Goal: Task Accomplishment & Management: Use online tool/utility

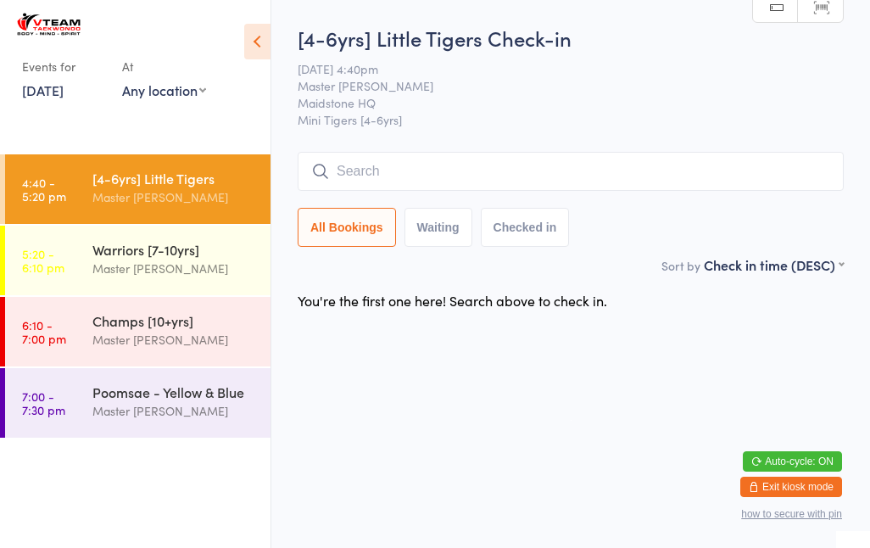
click at [446, 176] on input "search" at bounding box center [570, 171] width 546 height 39
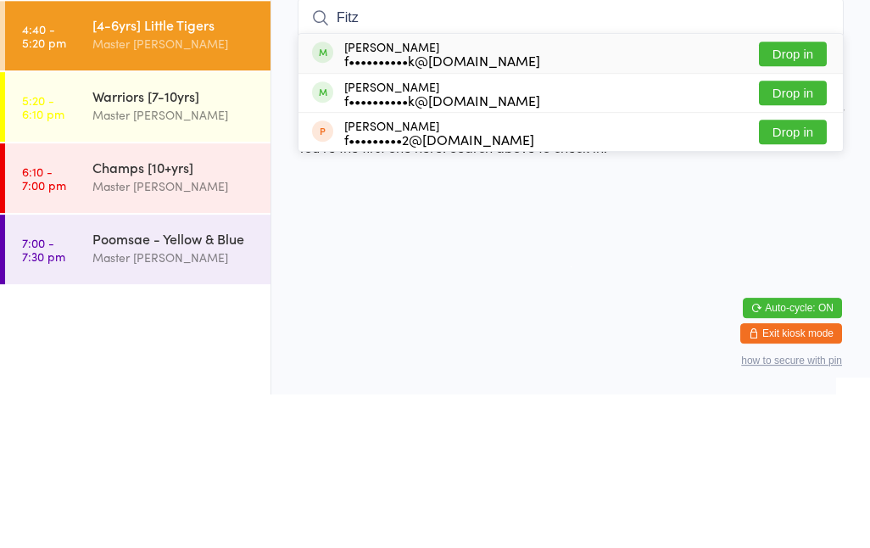
type input "Fitz"
click at [800, 195] on button "Drop in" at bounding box center [793, 207] width 68 height 25
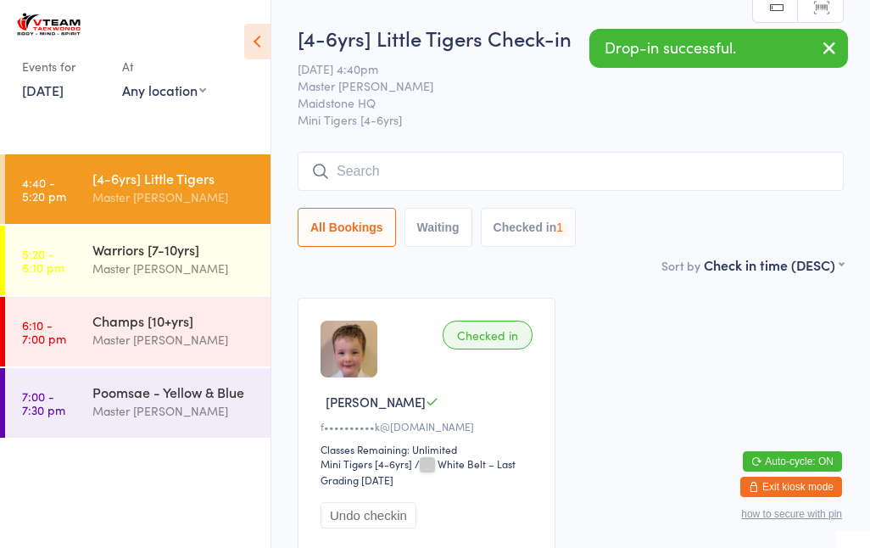
click at [519, 163] on input "search" at bounding box center [570, 171] width 546 height 39
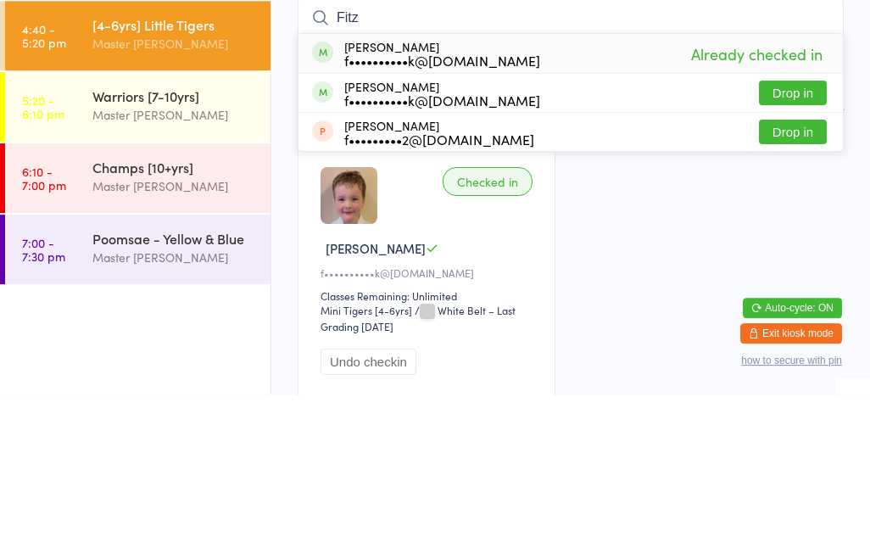
type input "Fitz"
click at [793, 234] on button "Drop in" at bounding box center [793, 246] width 68 height 25
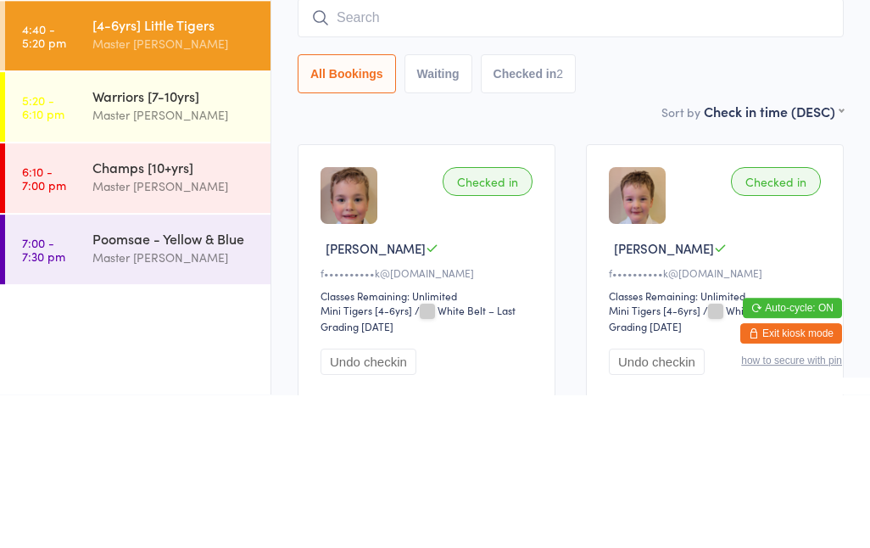
scroll to position [143, 0]
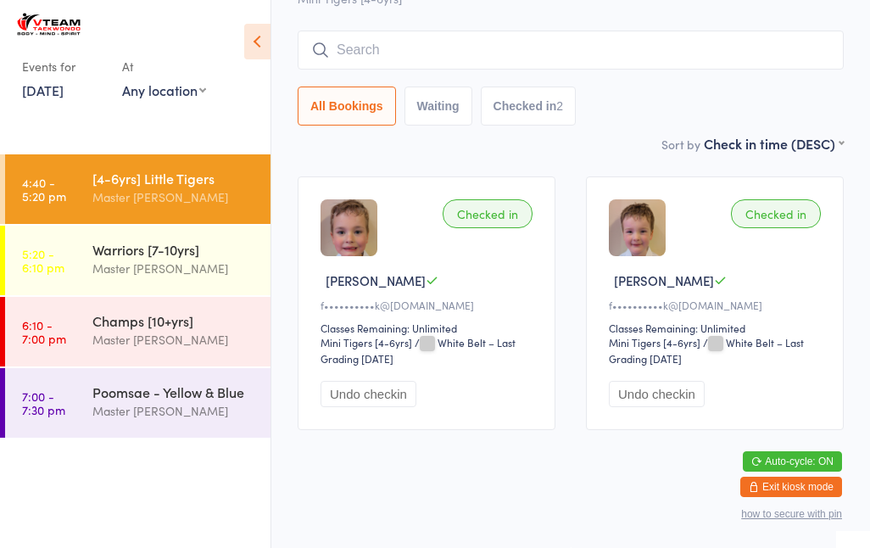
click at [448, 97] on button "Waiting" at bounding box center [438, 105] width 68 height 39
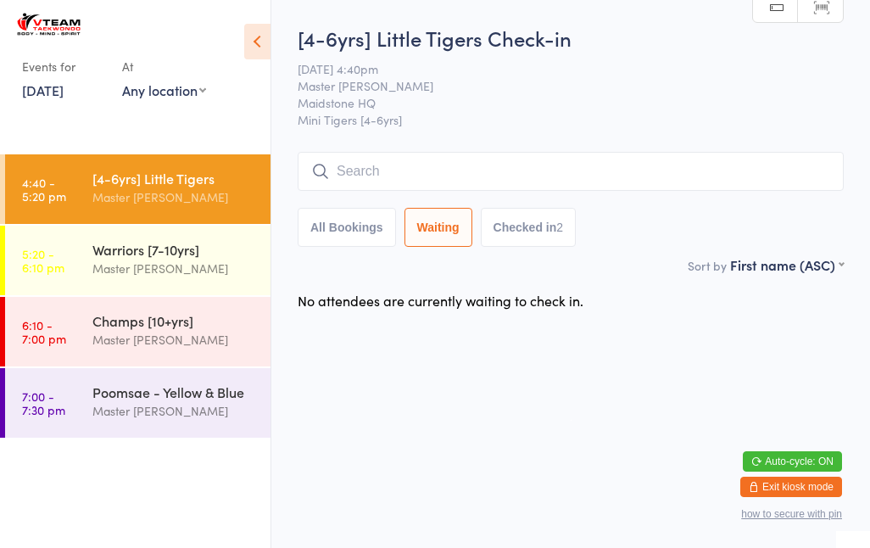
select select "0"
click at [381, 177] on input "search" at bounding box center [570, 171] width 546 height 39
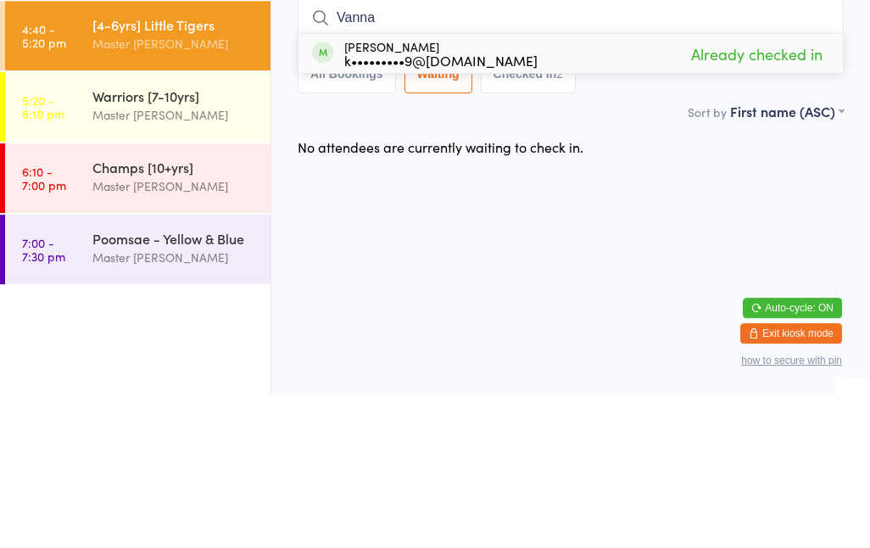
type input "Vanna"
click at [481, 207] on div "k•••••••••9@gmail.com" at bounding box center [440, 214] width 193 height 14
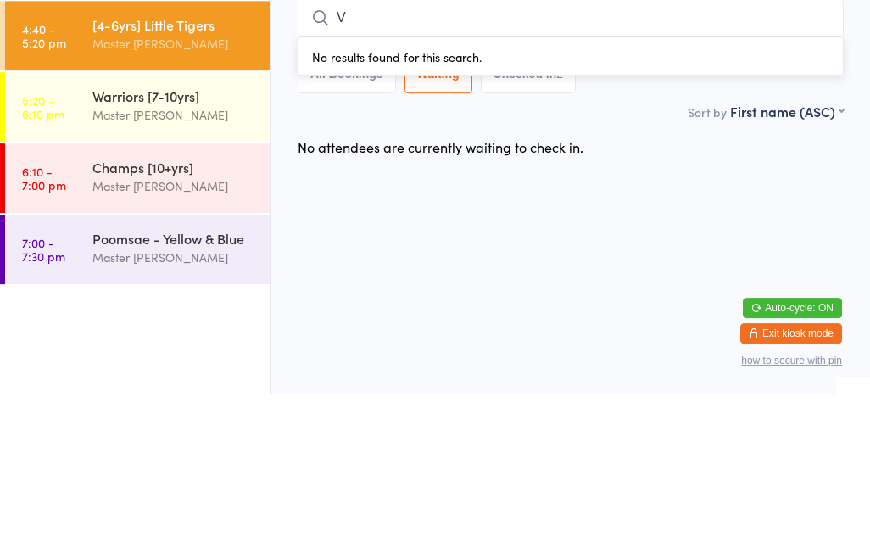
type input "V"
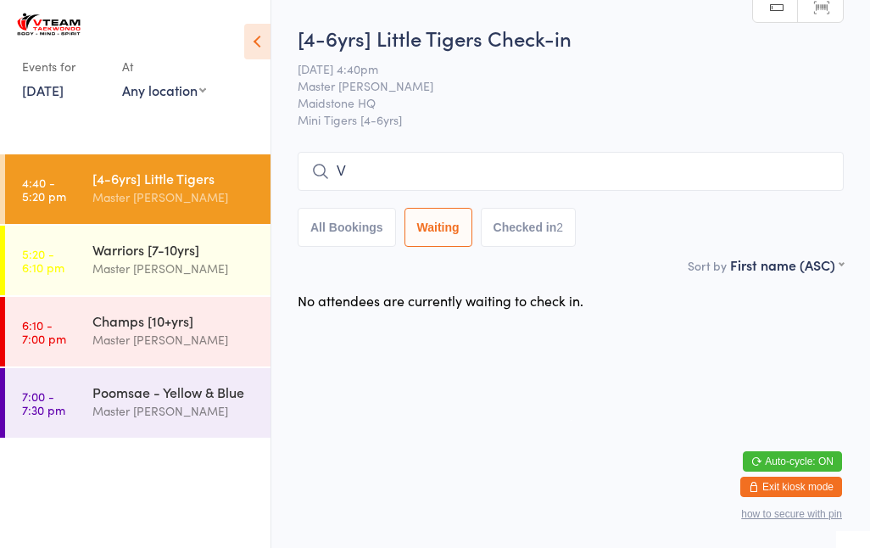
click at [337, 224] on button "All Bookings" at bounding box center [346, 227] width 98 height 39
select select "5"
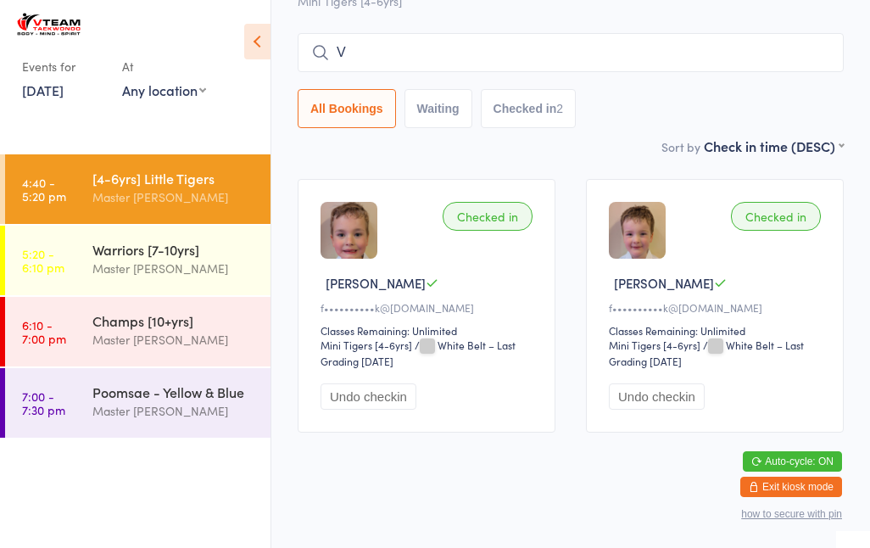
click at [426, 72] on input "V" at bounding box center [570, 52] width 546 height 39
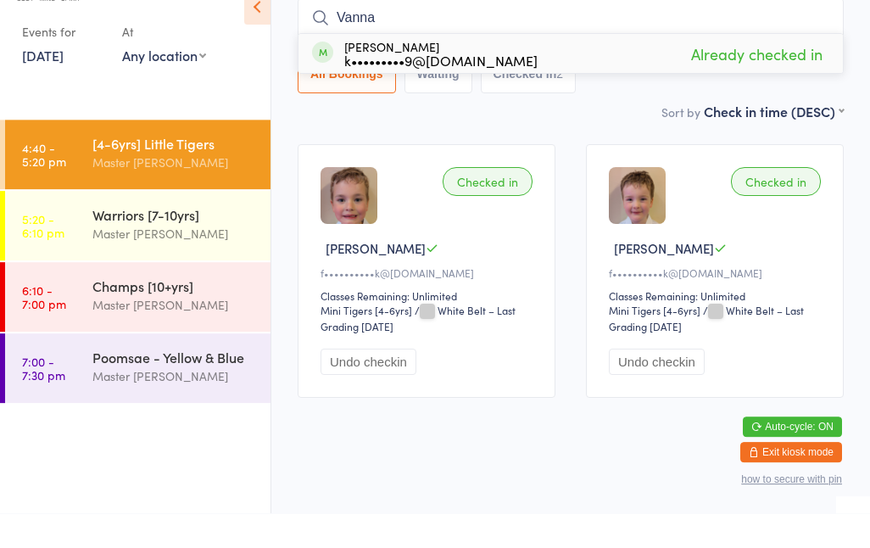
type input "Vanna"
click at [503, 70] on div "Vanna Elumbaring k•••••••••9@gmail.com Already checked in" at bounding box center [570, 88] width 544 height 39
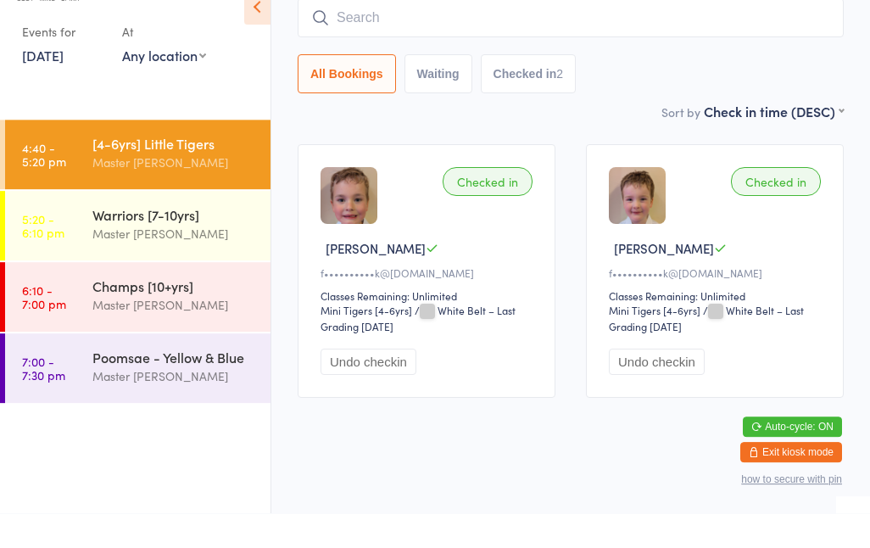
click at [411, 89] on button "Waiting" at bounding box center [438, 108] width 68 height 39
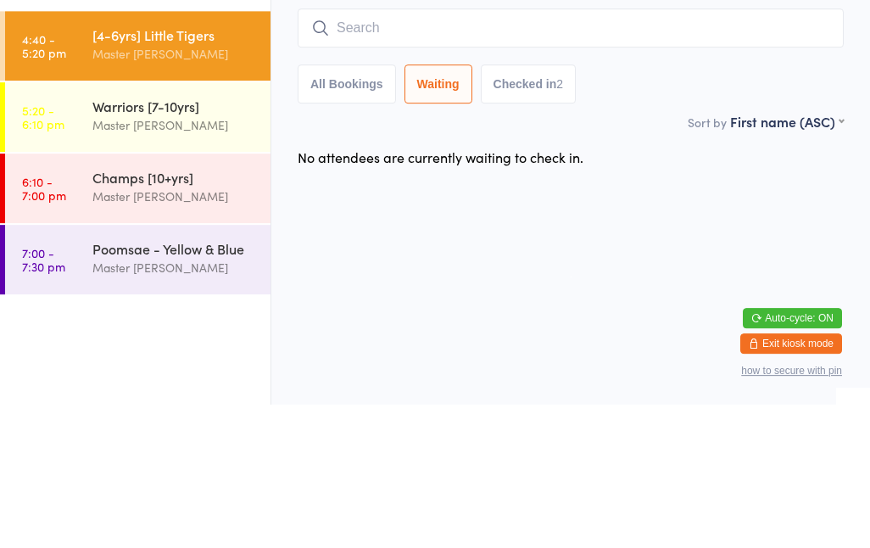
scroll to position [0, 0]
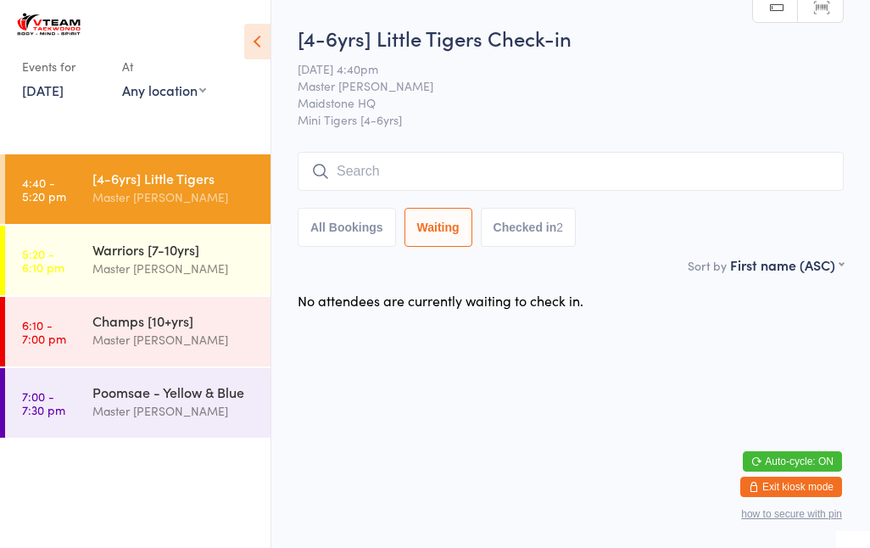
click at [545, 231] on button "Checked in 2" at bounding box center [529, 227] width 96 height 39
select select "5"
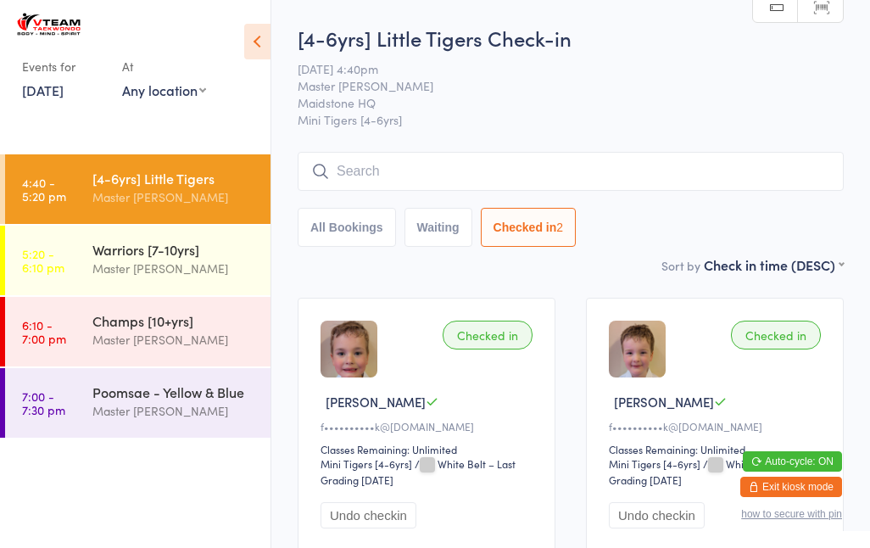
click at [311, 265] on div "Sort by Check in time (DESC) First name (ASC) First name (DESC) Last name (ASC)…" at bounding box center [570, 264] width 546 height 19
click at [333, 244] on button "All Bookings" at bounding box center [346, 227] width 98 height 39
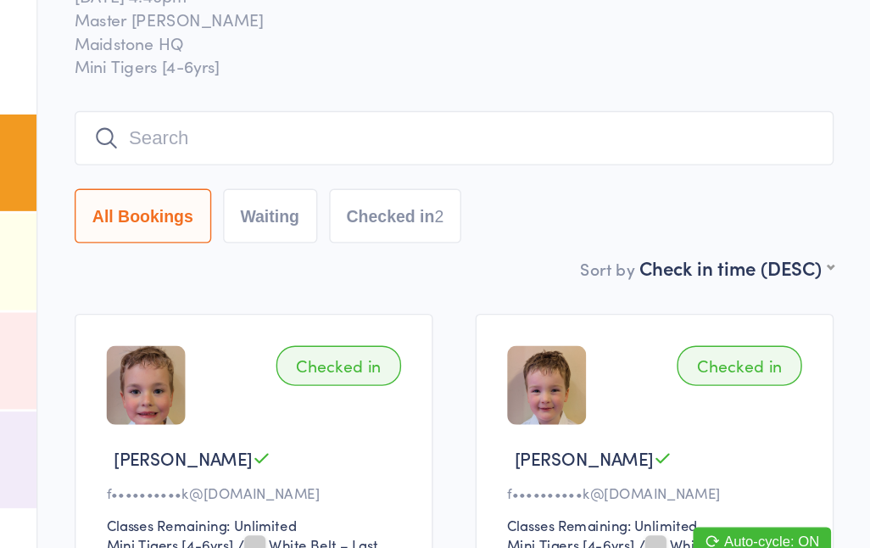
click at [297, 208] on button "All Bookings" at bounding box center [346, 227] width 98 height 39
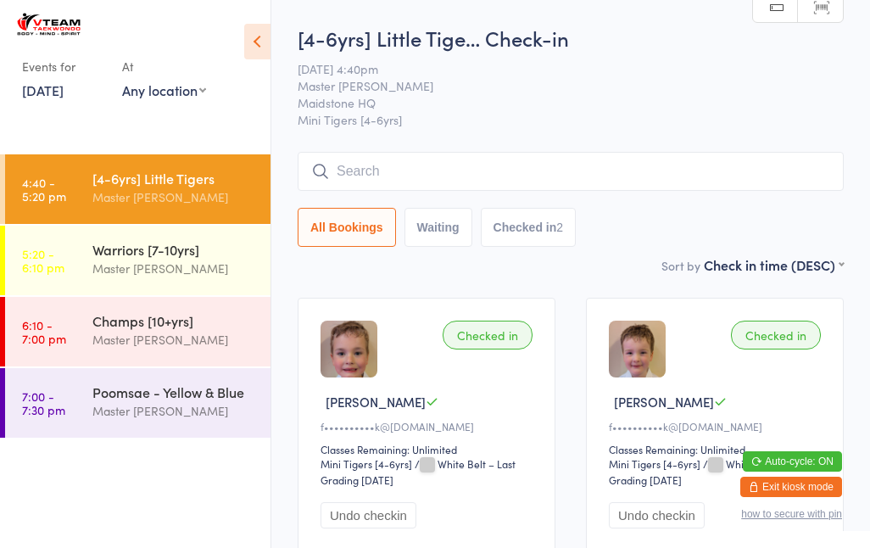
click at [357, 167] on input "search" at bounding box center [570, 171] width 546 height 39
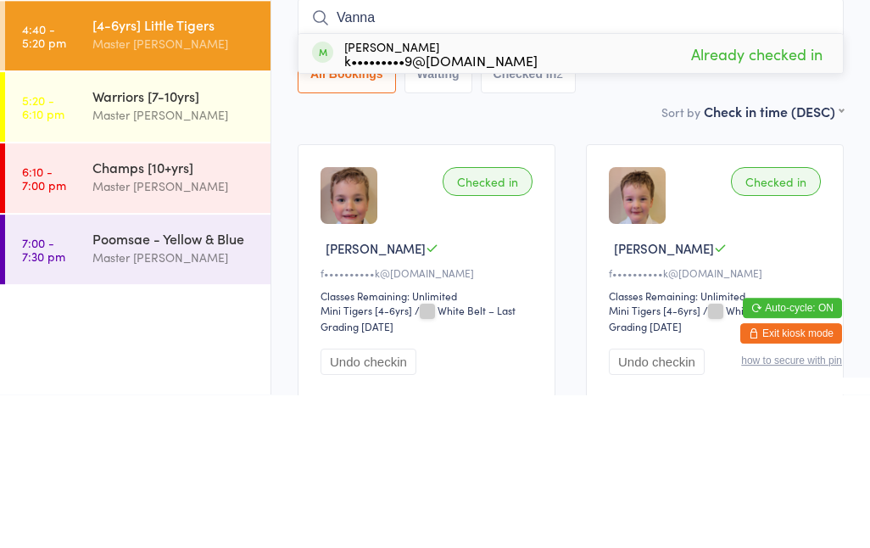
type input "Vanna"
click at [378, 207] on div "k•••••••••9@gmail.com" at bounding box center [440, 214] width 193 height 14
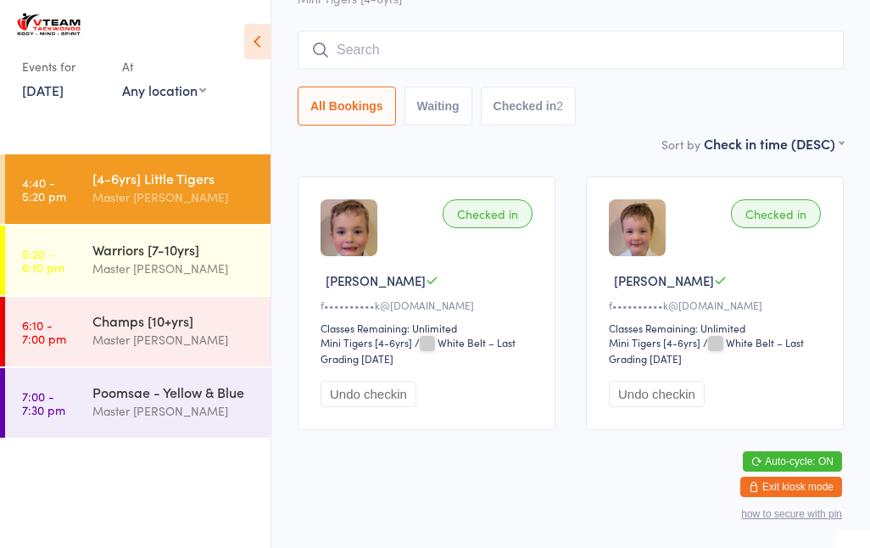
click at [220, 264] on div "Master [PERSON_NAME]" at bounding box center [174, 267] width 164 height 19
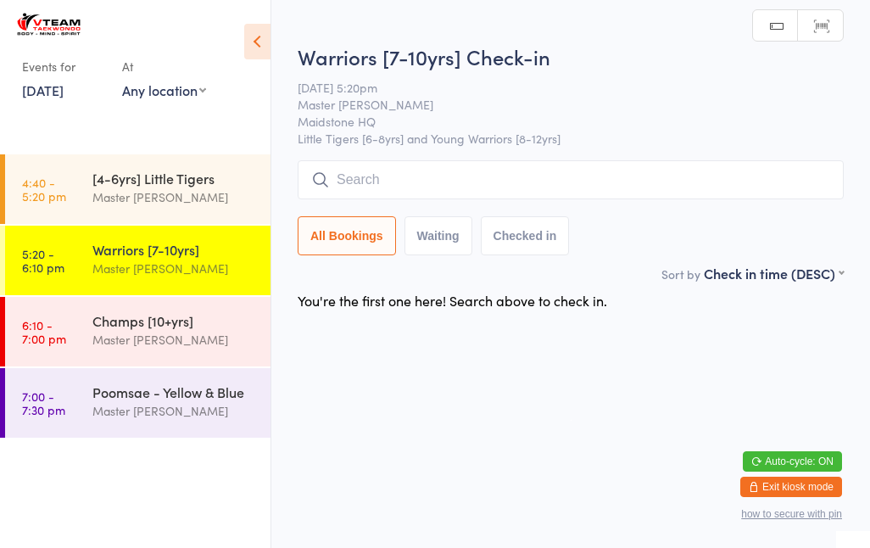
click at [401, 189] on input "search" at bounding box center [570, 179] width 546 height 39
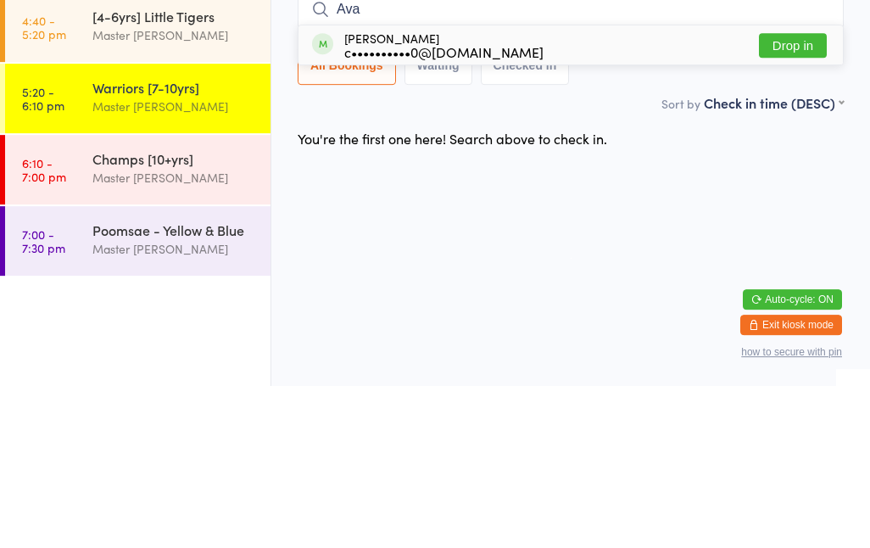
type input "Ava"
click at [779, 195] on button "Drop in" at bounding box center [793, 207] width 68 height 25
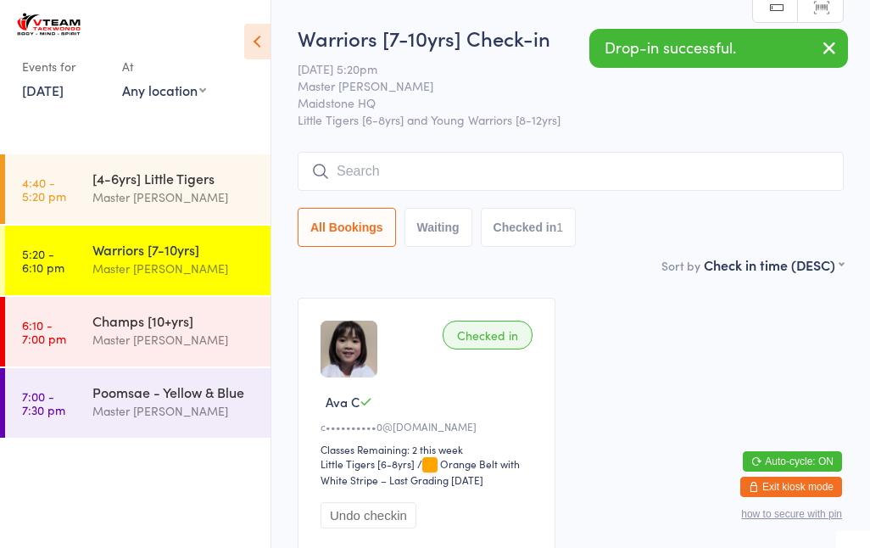
click at [396, 182] on input "search" at bounding box center [570, 171] width 546 height 39
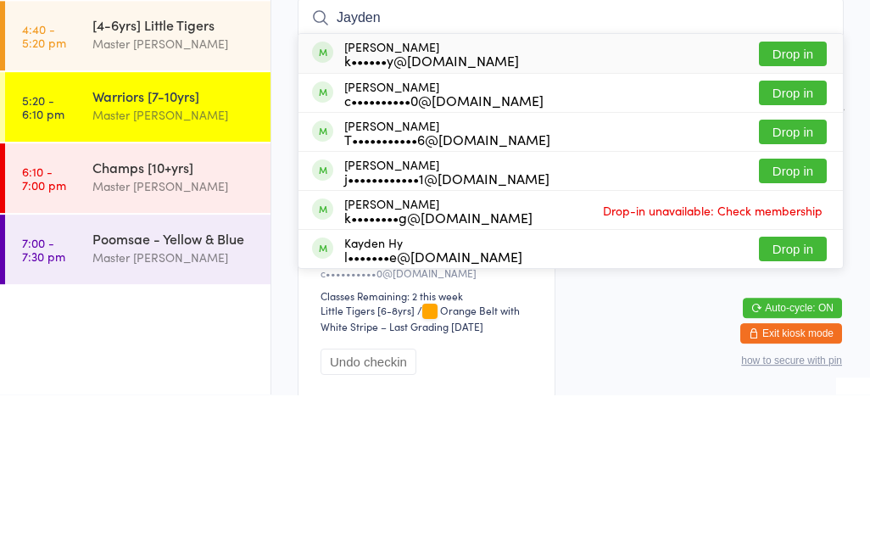
type input "Jayden"
click at [796, 234] on button "Drop in" at bounding box center [793, 246] width 68 height 25
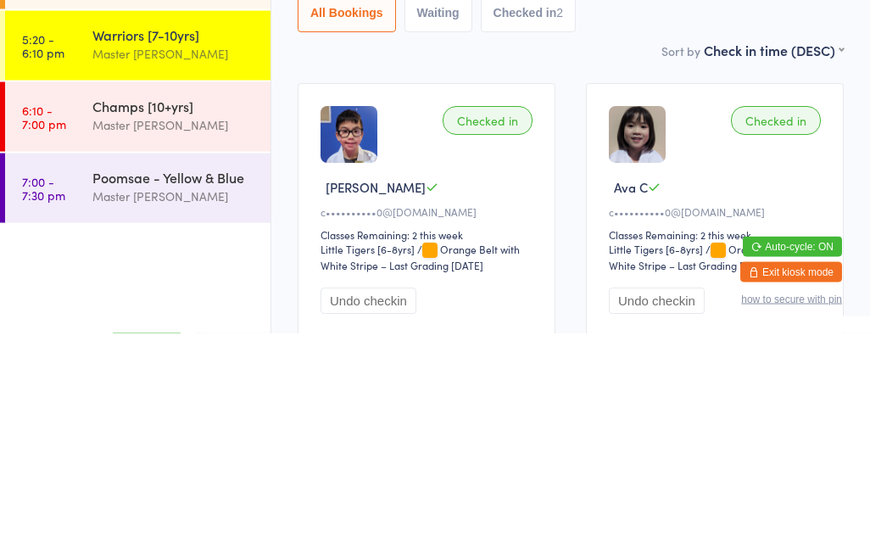
click at [186, 401] on div "Master [PERSON_NAME]" at bounding box center [174, 410] width 164 height 19
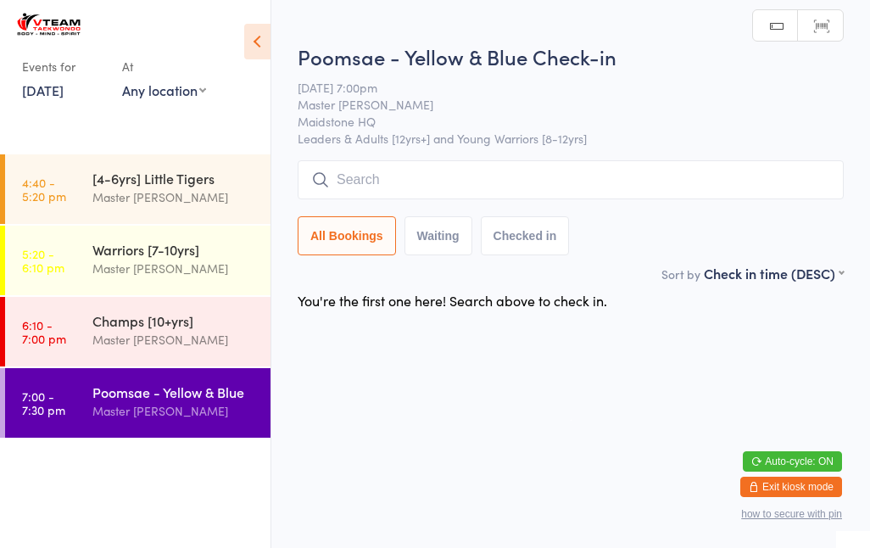
click at [164, 347] on div "Master [PERSON_NAME]" at bounding box center [174, 339] width 164 height 19
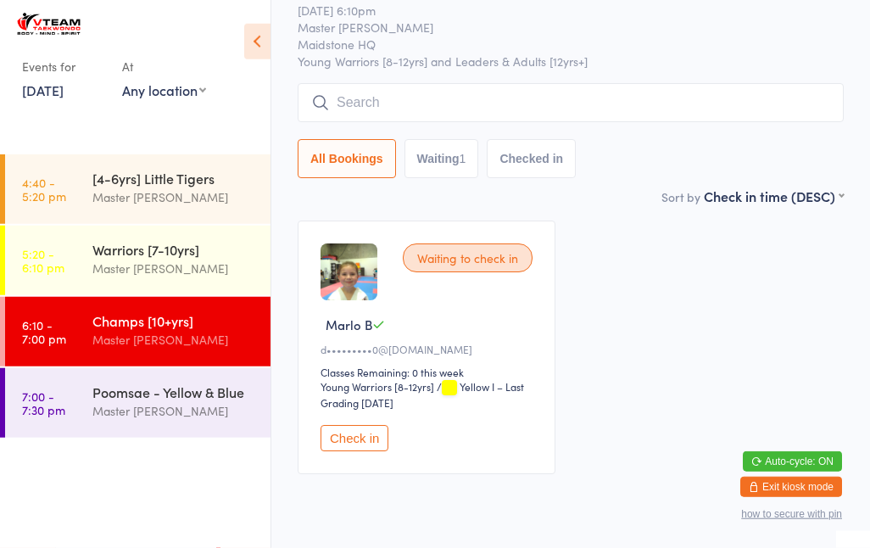
scroll to position [78, 0]
click at [197, 431] on div "Poomsae - Yellow & Blue Master Eric Phan" at bounding box center [181, 401] width 178 height 67
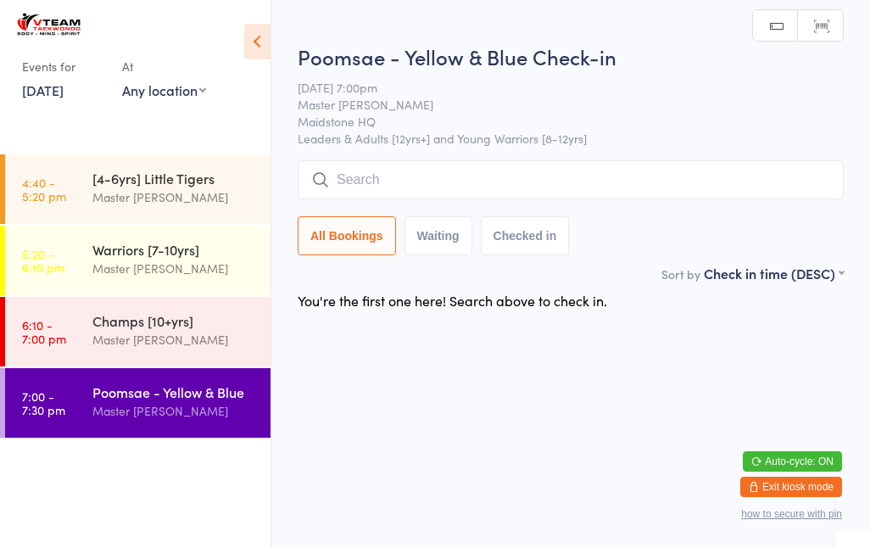
click at [208, 341] on div "Master [PERSON_NAME]" at bounding box center [174, 339] width 164 height 19
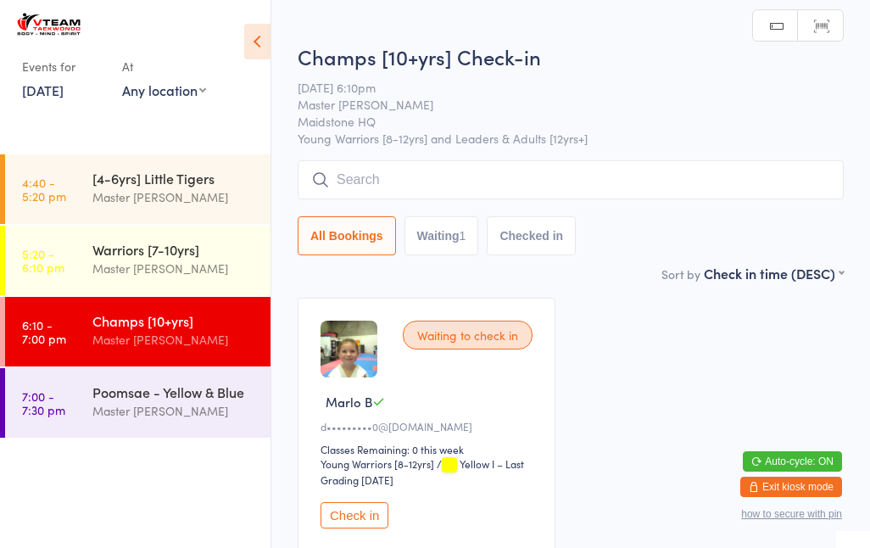
click at [206, 276] on div "Master [PERSON_NAME]" at bounding box center [174, 267] width 164 height 19
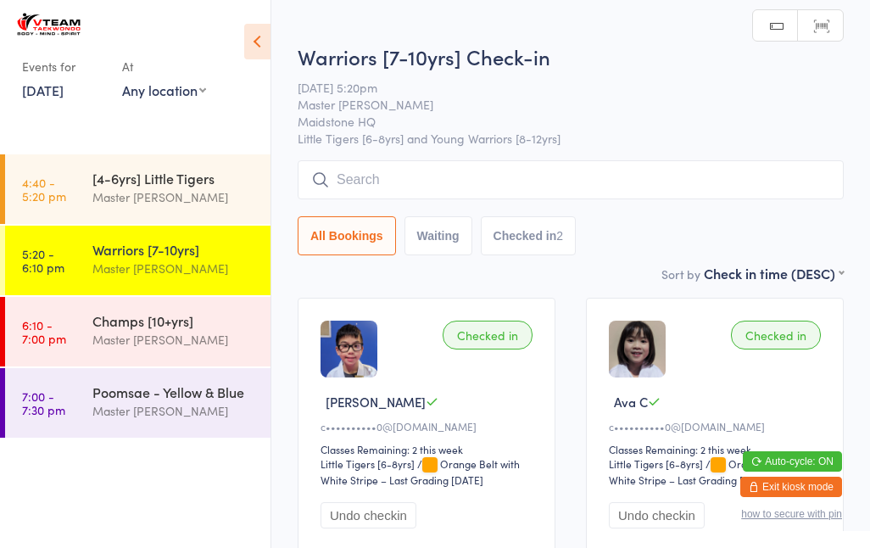
click at [203, 344] on div "Master [PERSON_NAME]" at bounding box center [174, 339] width 164 height 19
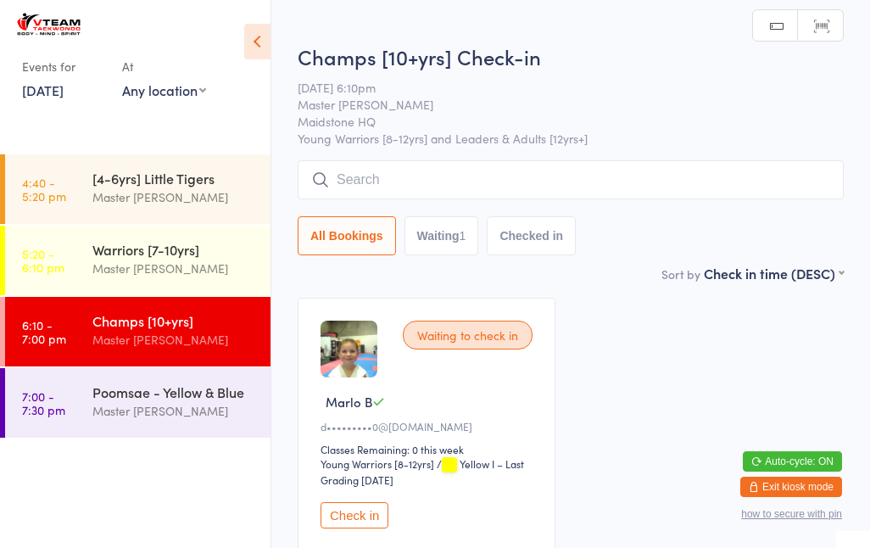
click at [188, 200] on div "Master [PERSON_NAME]" at bounding box center [174, 196] width 164 height 19
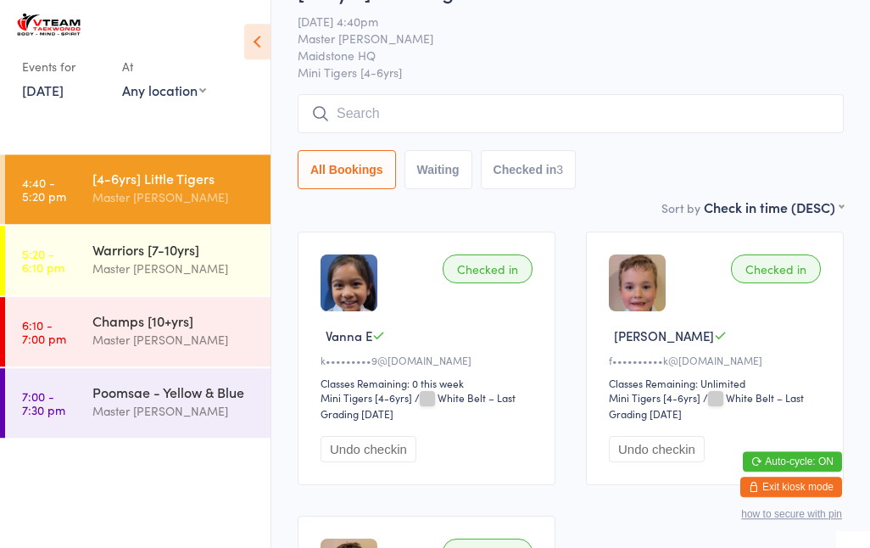
scroll to position [59, 0]
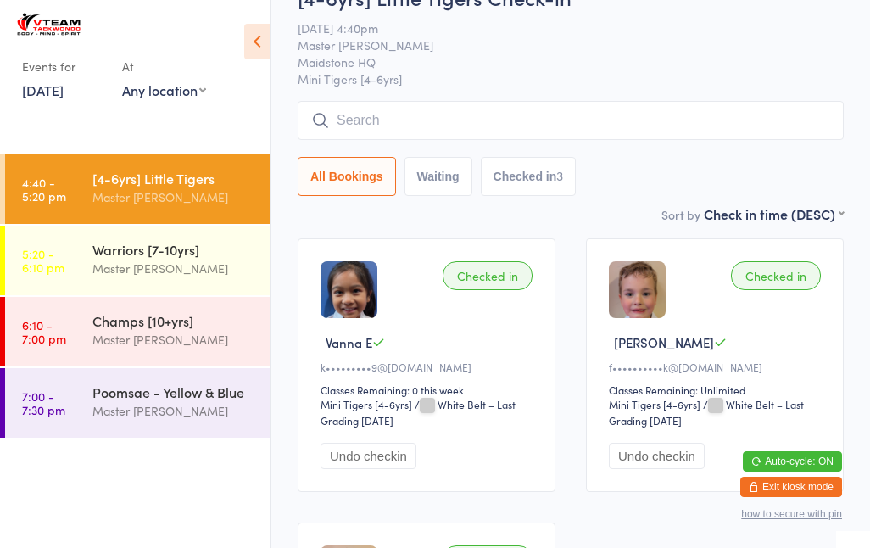
click at [219, 271] on div "Master [PERSON_NAME]" at bounding box center [174, 267] width 164 height 19
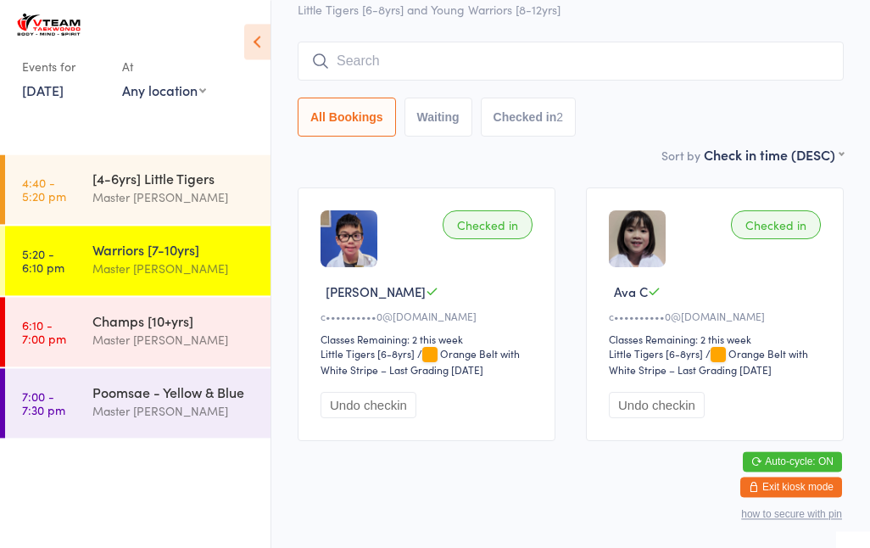
scroll to position [113, 0]
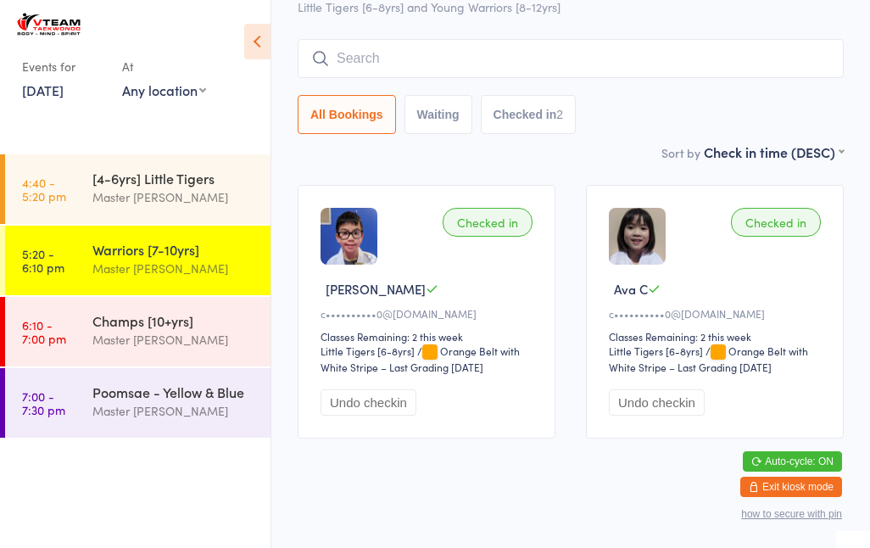
click at [433, 71] on input "search" at bounding box center [570, 58] width 546 height 39
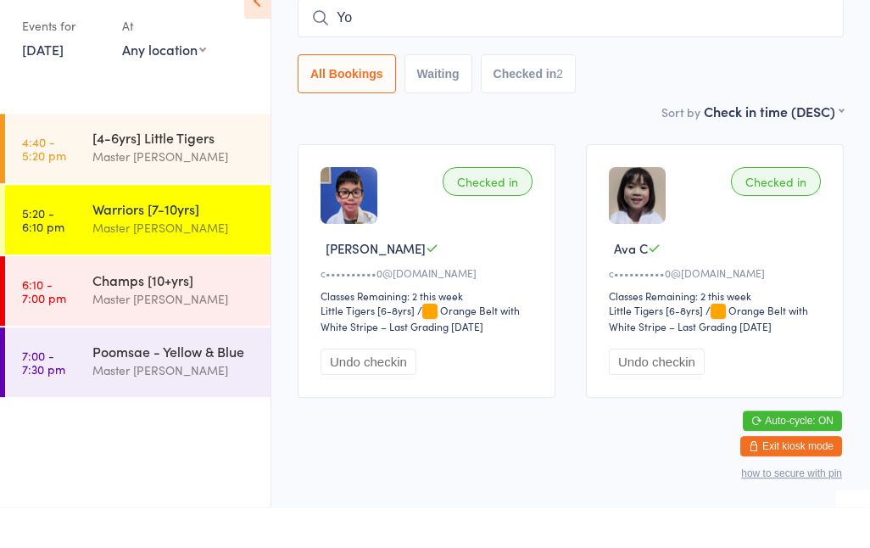
type input "Y"
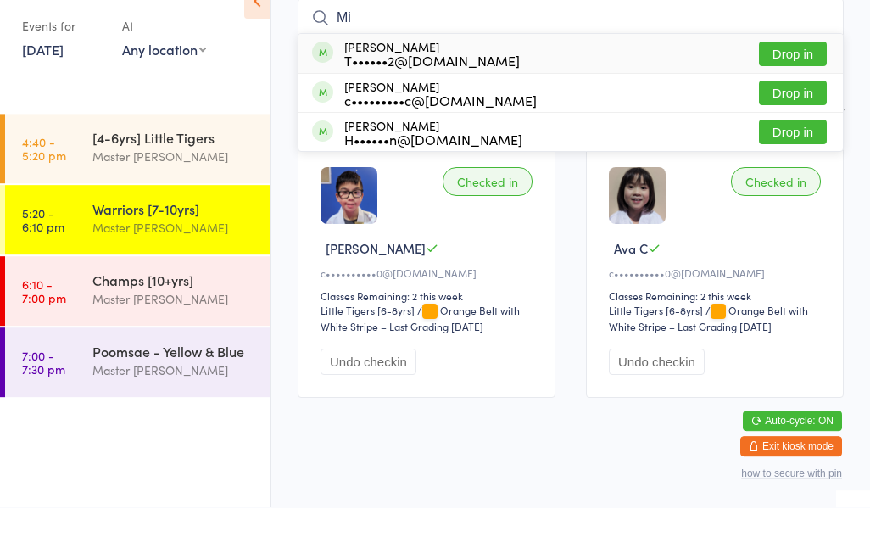
type input "M"
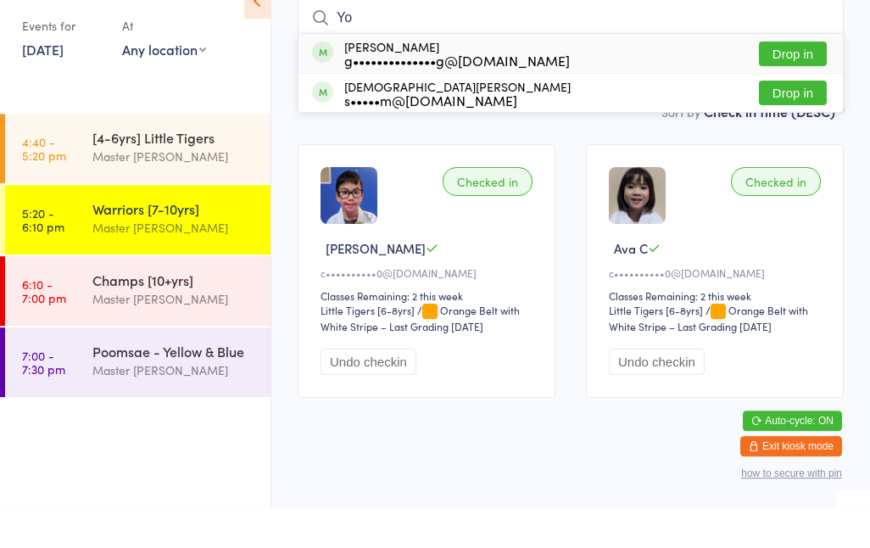
type input "Y"
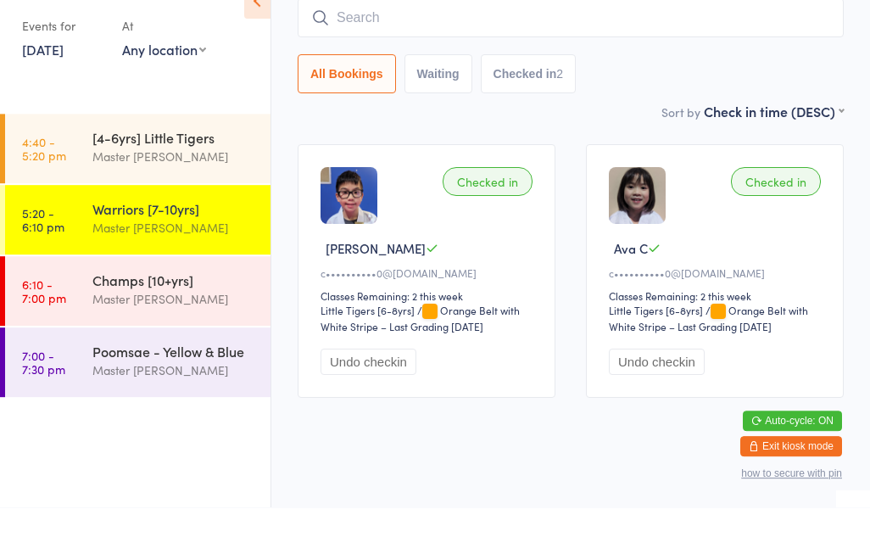
click at [582, 39] on input "search" at bounding box center [570, 58] width 546 height 39
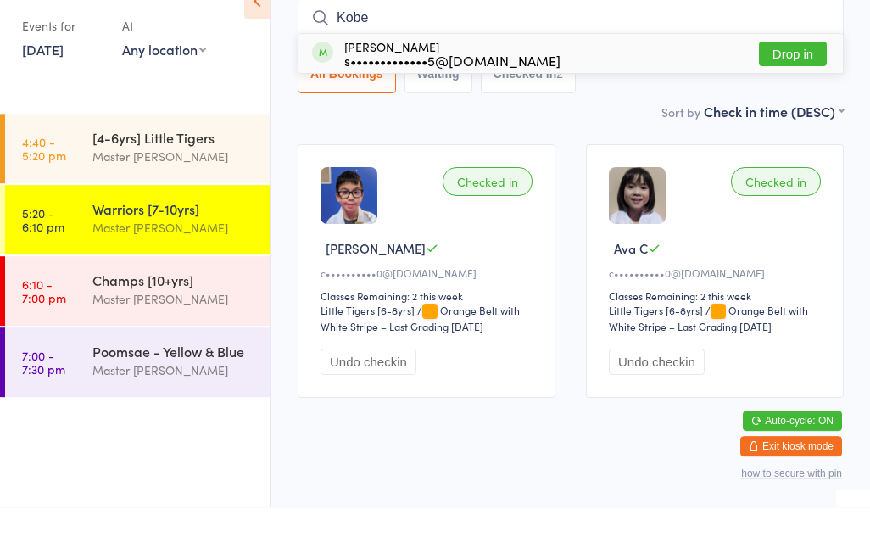
type input "Kobe"
click at [787, 82] on button "Drop in" at bounding box center [793, 94] width 68 height 25
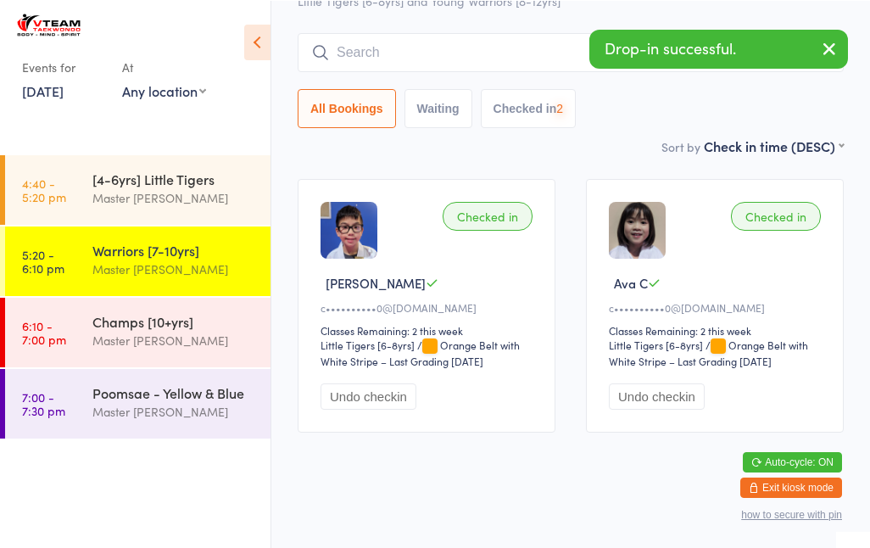
scroll to position [119, 0]
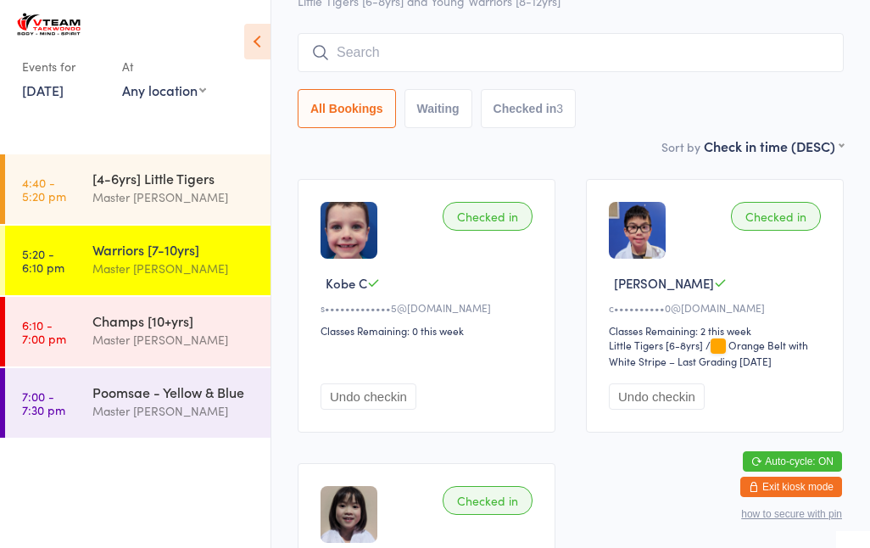
click at [325, 58] on icon at bounding box center [320, 52] width 15 height 15
click at [342, 58] on input "search" at bounding box center [570, 52] width 546 height 39
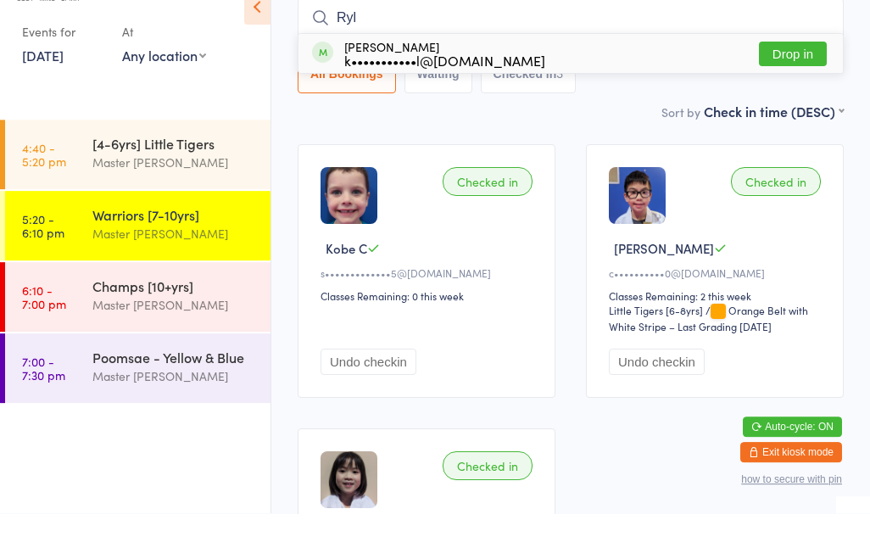
type input "Ryl"
click at [763, 76] on button "Drop in" at bounding box center [793, 88] width 68 height 25
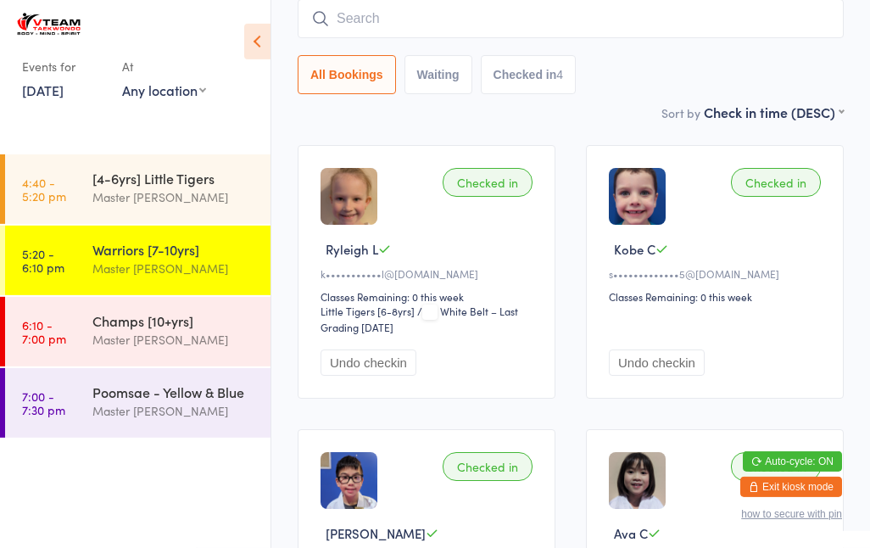
scroll to position [153, 0]
click at [666, 19] on input "search" at bounding box center [570, 17] width 546 height 39
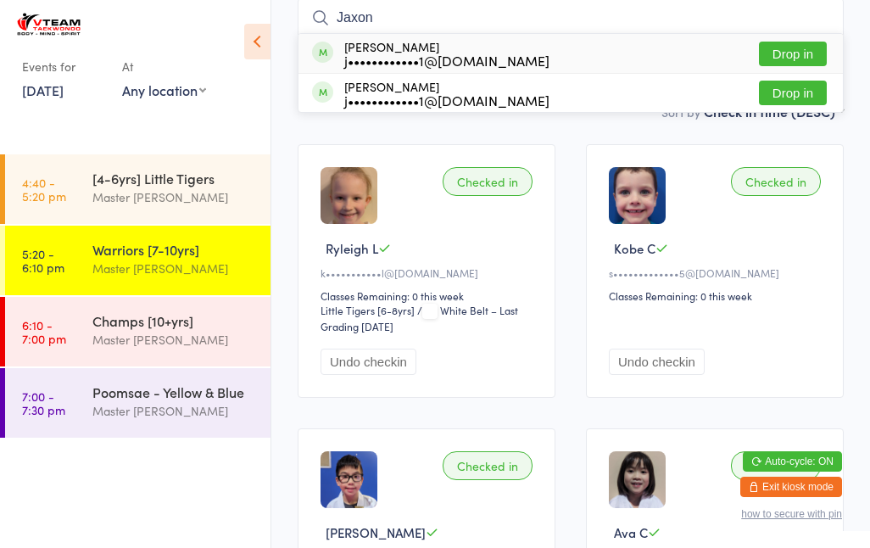
type input "Jaxon"
click at [793, 53] on button "Drop in" at bounding box center [793, 54] width 68 height 25
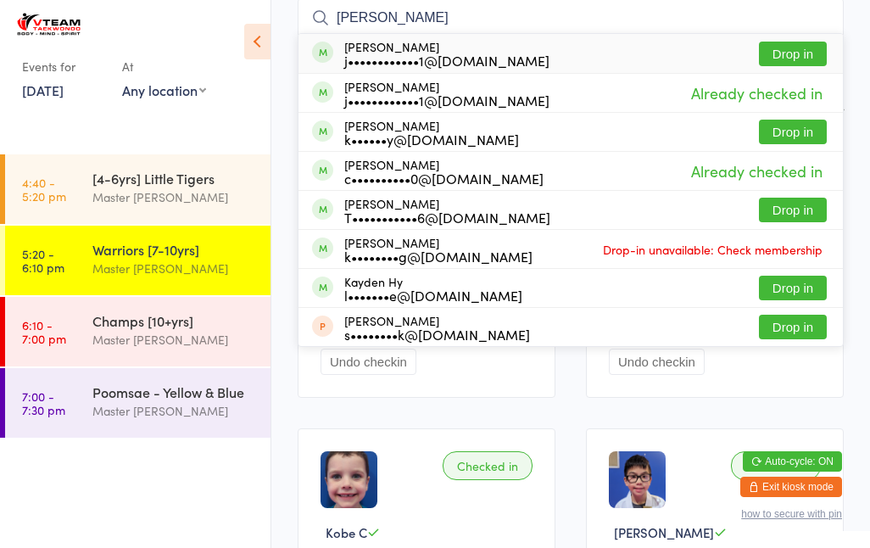
type input "Jayden jesson"
click at [793, 49] on button "Drop in" at bounding box center [793, 54] width 68 height 25
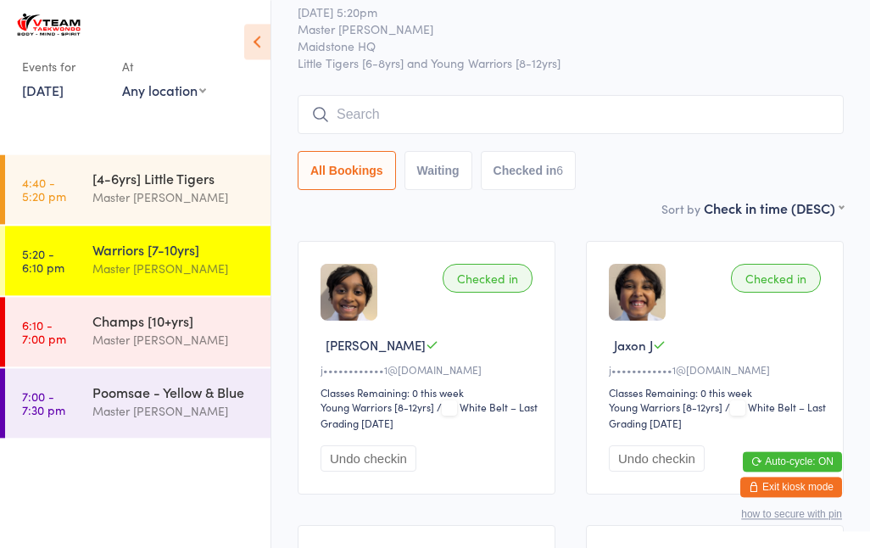
scroll to position [0, 0]
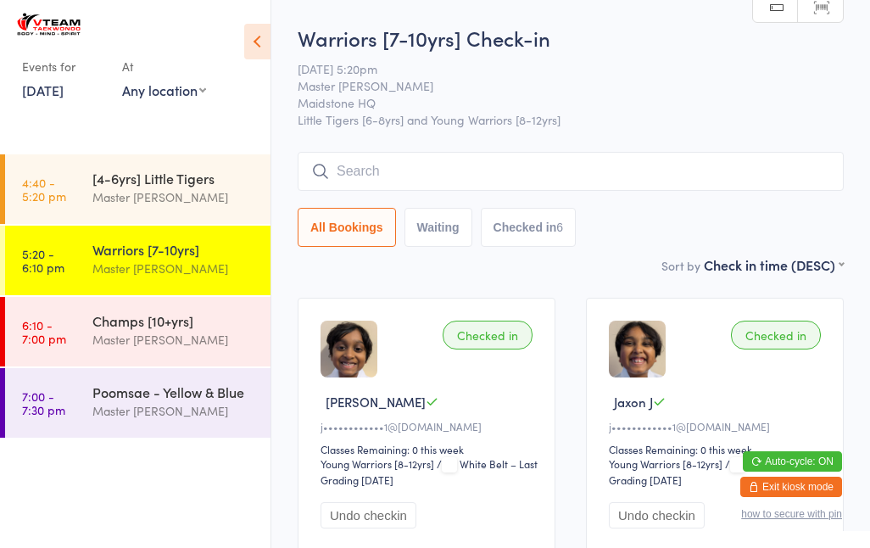
click at [695, 170] on input "search" at bounding box center [570, 171] width 546 height 39
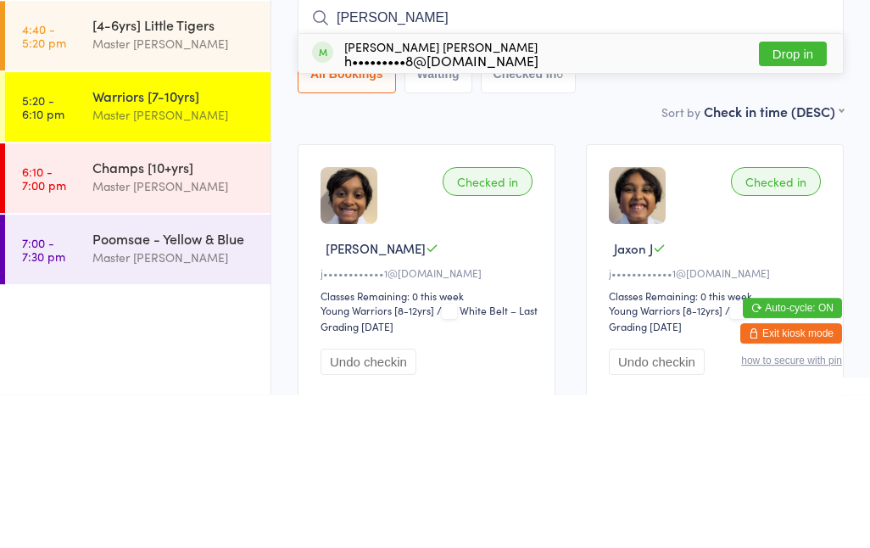
type input "Alan"
click at [777, 195] on button "Drop in" at bounding box center [793, 207] width 68 height 25
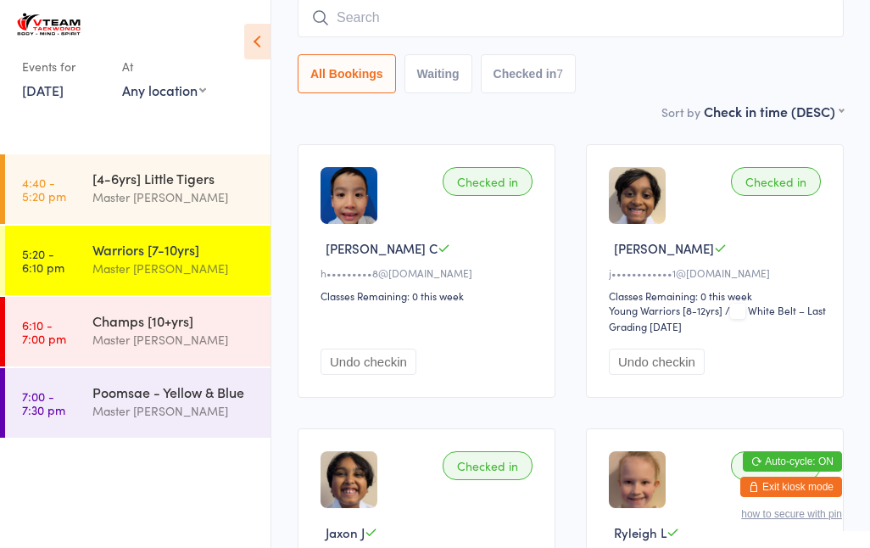
click at [585, 25] on input "search" at bounding box center [570, 17] width 546 height 39
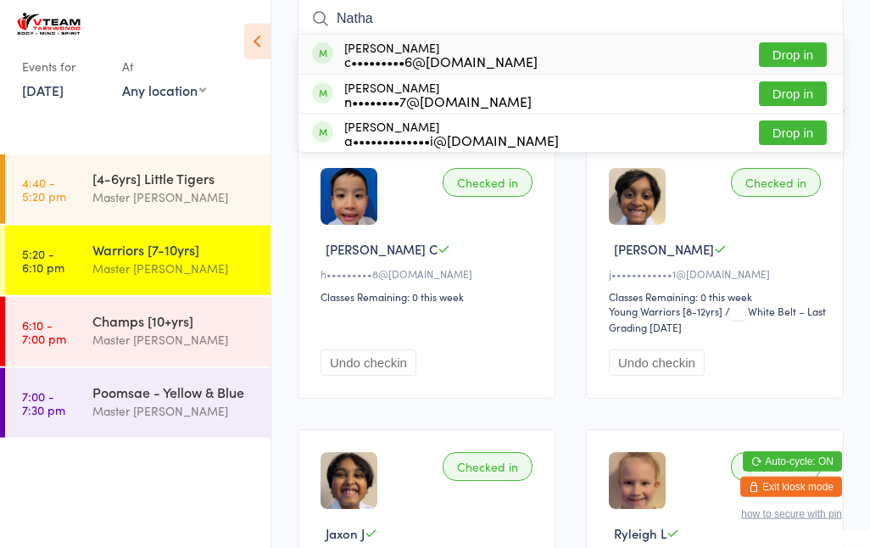
type input "Natha"
click at [791, 104] on button "Drop in" at bounding box center [793, 93] width 68 height 25
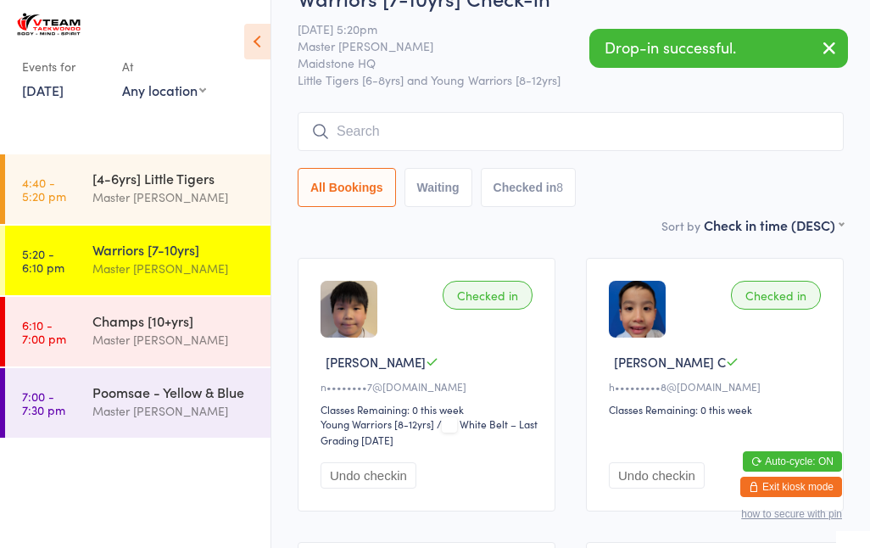
scroll to position [0, 0]
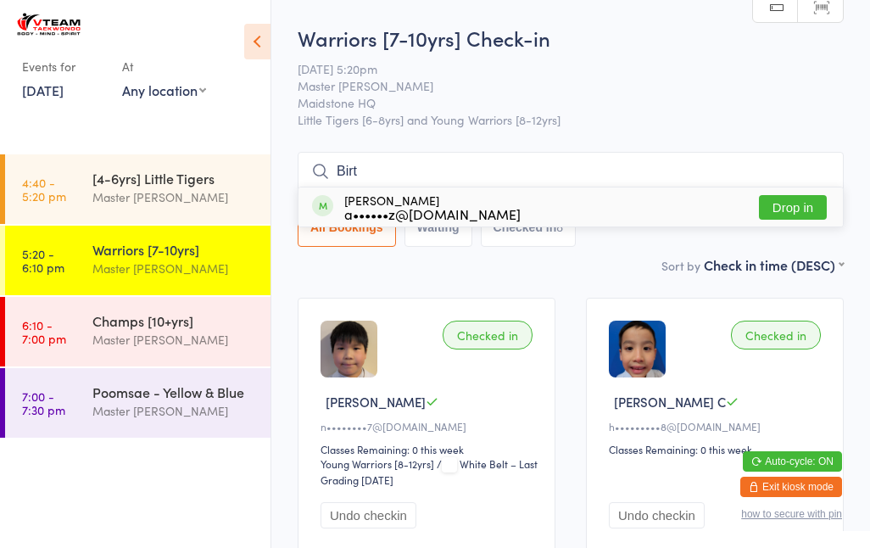
type input "Birt"
click at [463, 210] on div "a••••••z@[DOMAIN_NAME]" at bounding box center [432, 214] width 176 height 14
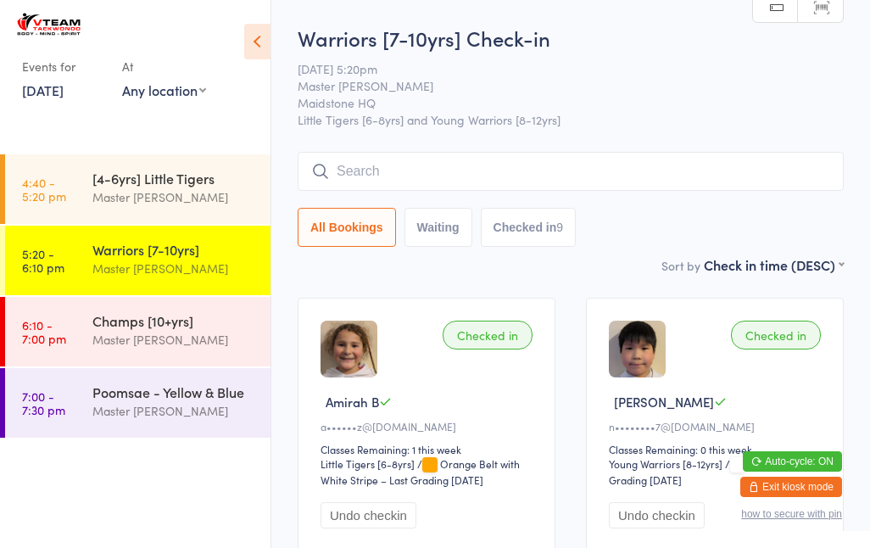
click at [353, 206] on div "All Bookings Waiting Checked in 9" at bounding box center [570, 199] width 546 height 95
click at [370, 177] on input "search" at bounding box center [570, 171] width 546 height 39
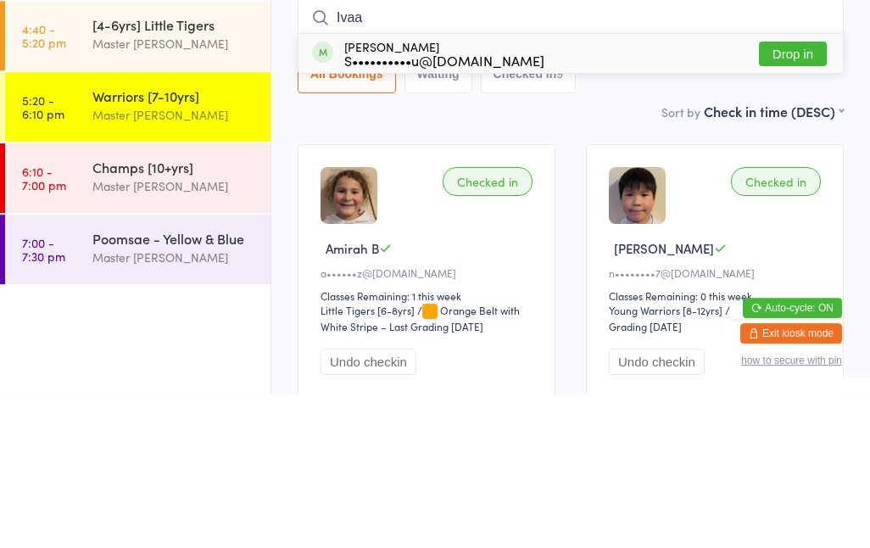
type input "Ivaa"
click at [781, 195] on button "Drop in" at bounding box center [793, 207] width 68 height 25
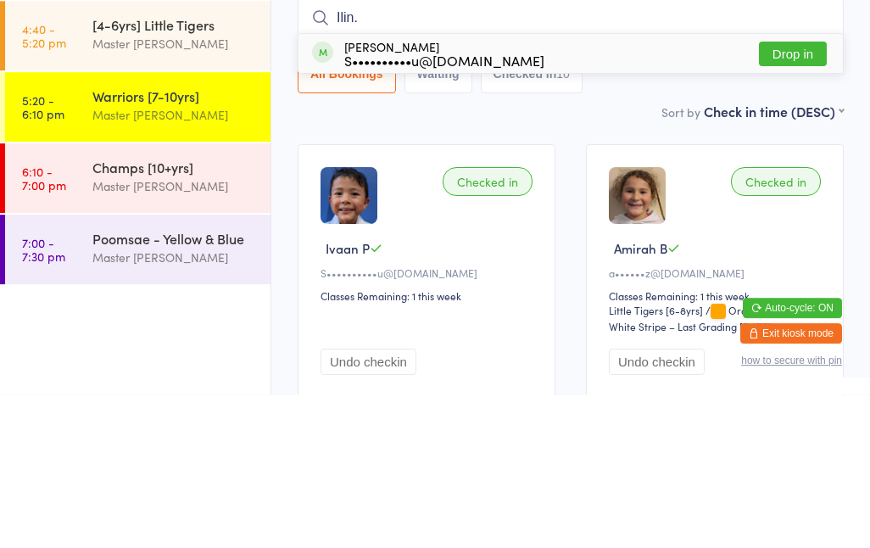
type input "Ilin."
click at [792, 195] on button "Drop in" at bounding box center [793, 207] width 68 height 25
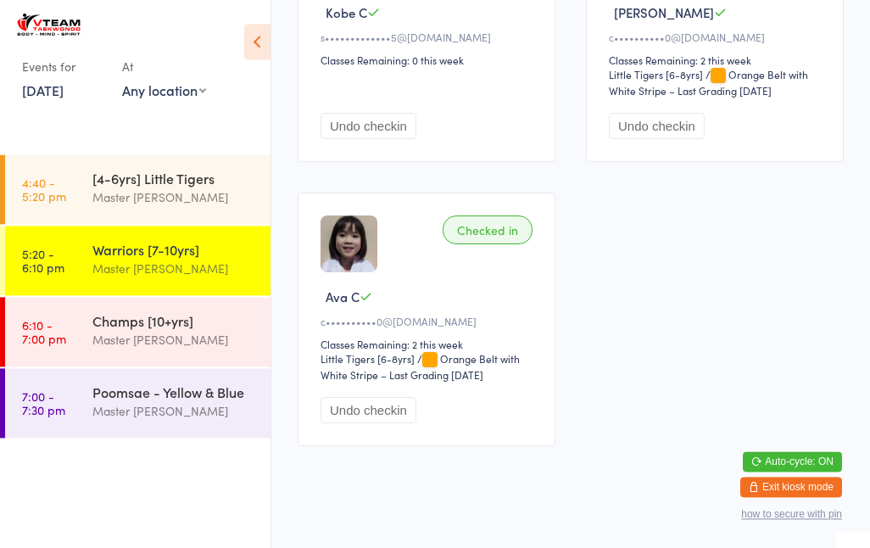
scroll to position [1569, 0]
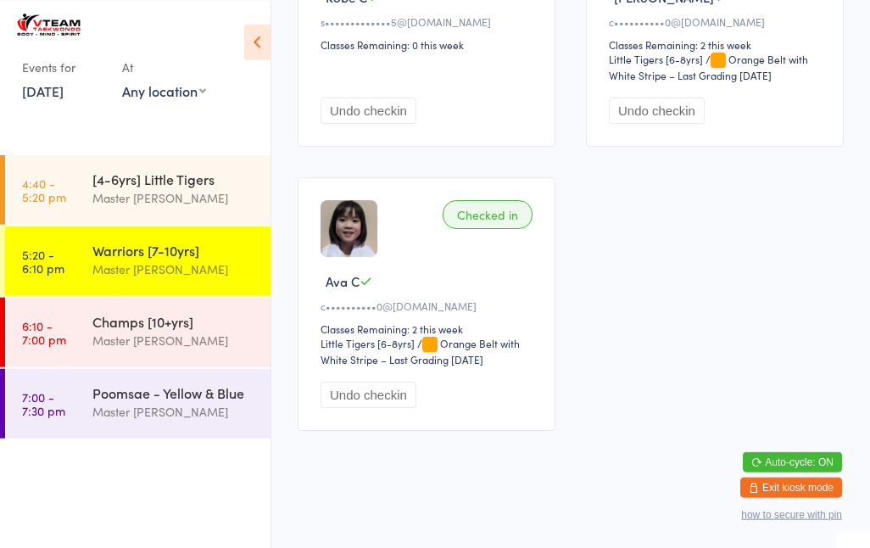
click at [72, 253] on link "5:20 - 6:10 pm Warriors [7-10yrs] Master Eric Phan" at bounding box center [137, 259] width 265 height 69
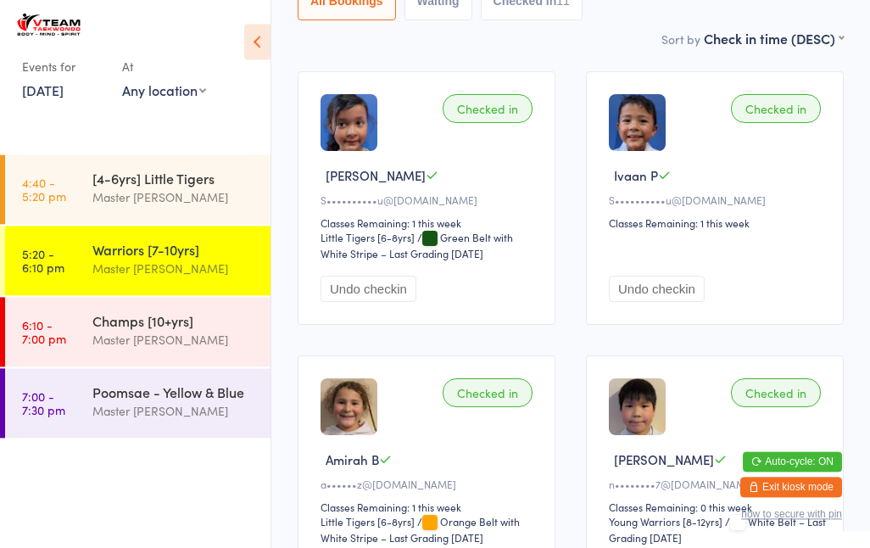
scroll to position [170, 0]
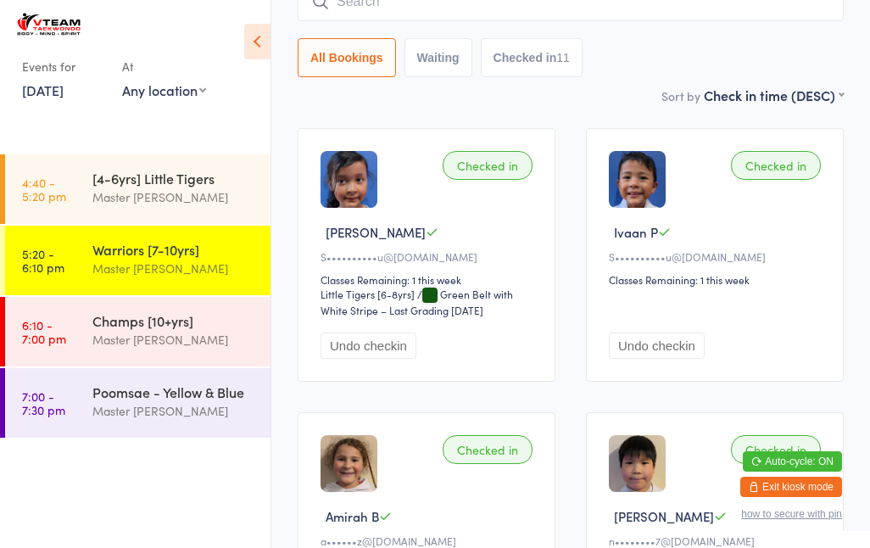
click at [430, 53] on button "Waiting" at bounding box center [438, 57] width 68 height 39
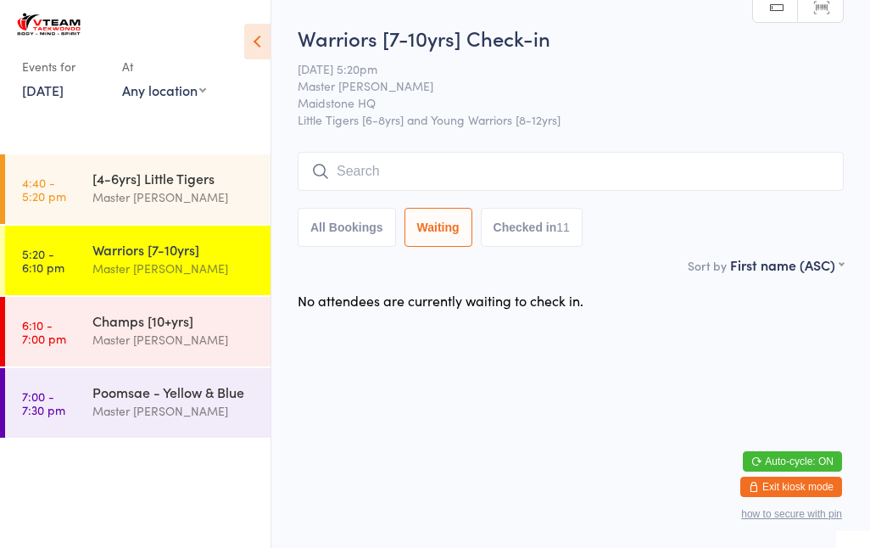
click at [476, 170] on input "search" at bounding box center [570, 171] width 546 height 39
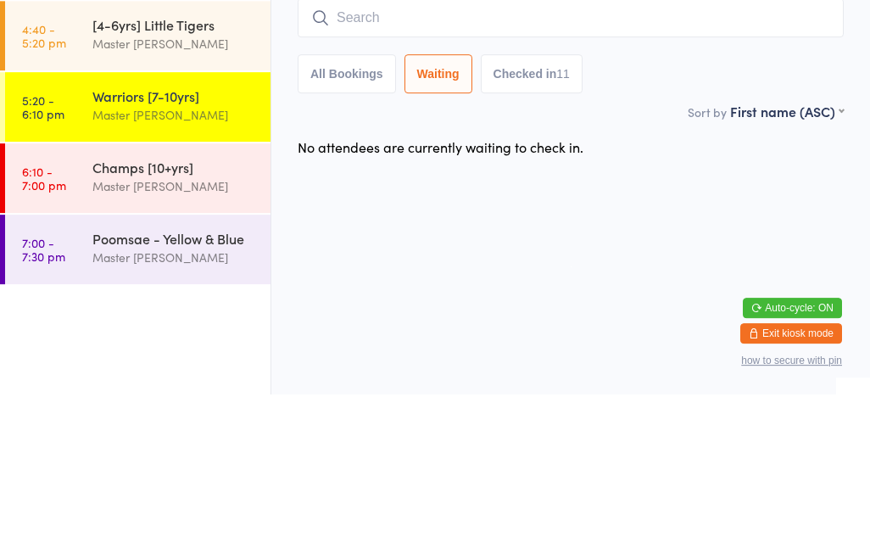
click at [352, 208] on button "All Bookings" at bounding box center [346, 227] width 98 height 39
select select "5"
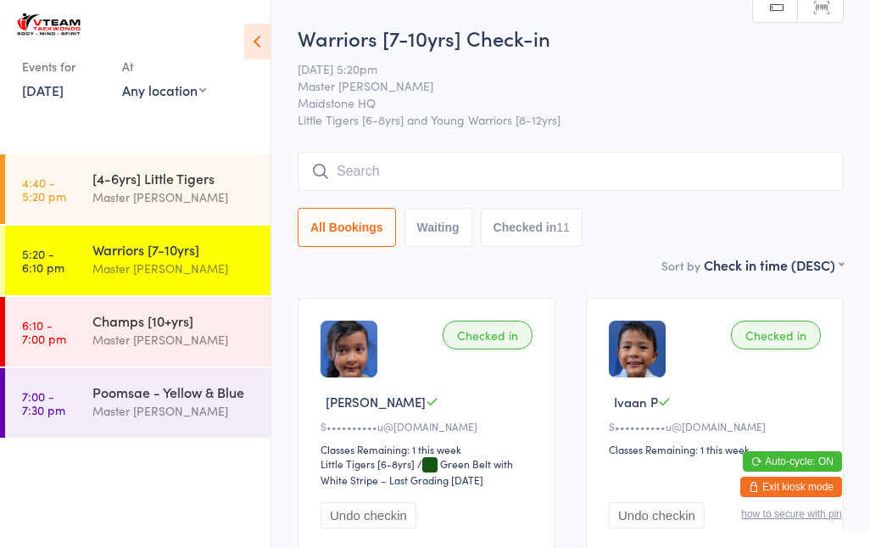
click at [364, 175] on input "search" at bounding box center [570, 171] width 546 height 39
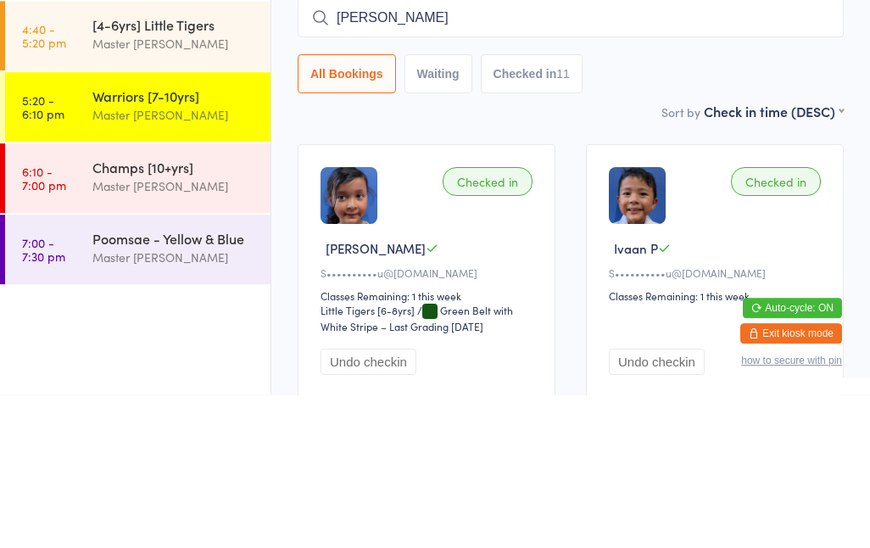
type input "Alexander"
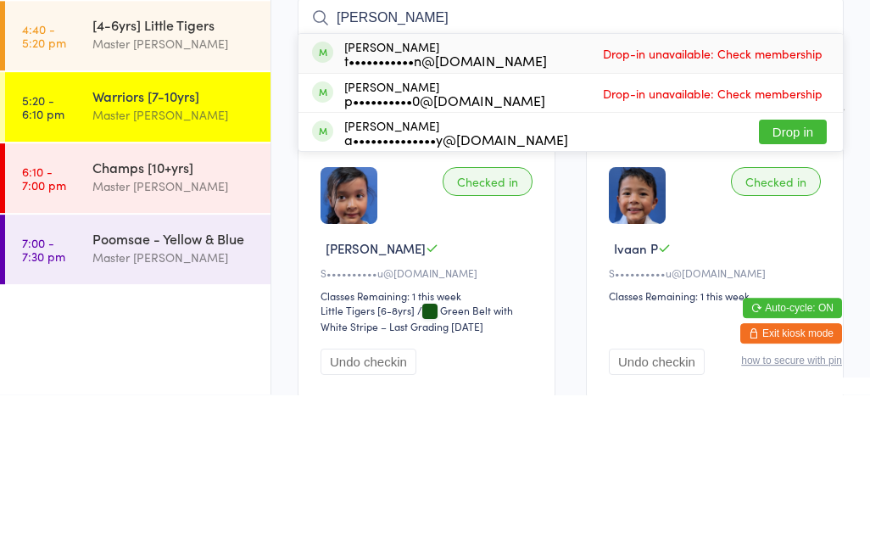
click at [537, 227] on div "Alexander Kwong p••••••••••0@hotmail.com Drop-in unavailable: Check membership" at bounding box center [570, 246] width 544 height 38
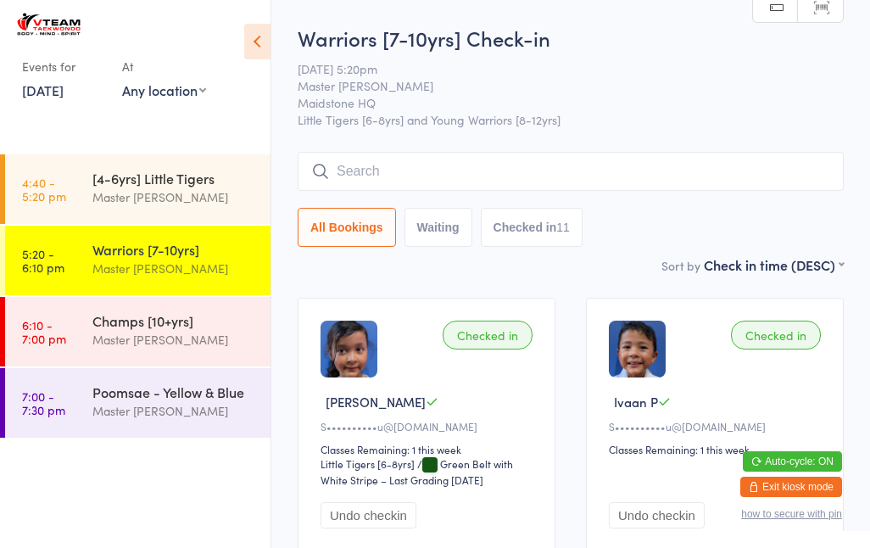
click at [453, 179] on input "search" at bounding box center [570, 171] width 546 height 39
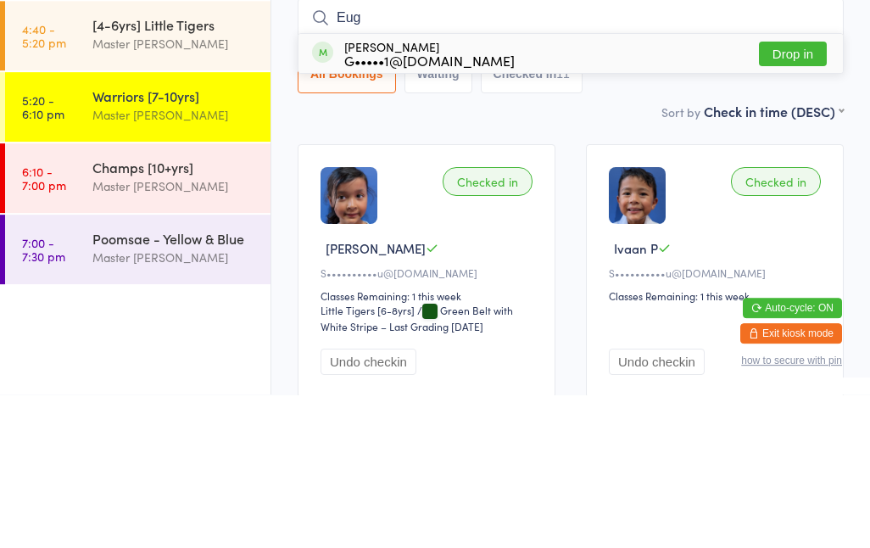
type input "Eug"
click at [806, 195] on button "Drop in" at bounding box center [793, 207] width 68 height 25
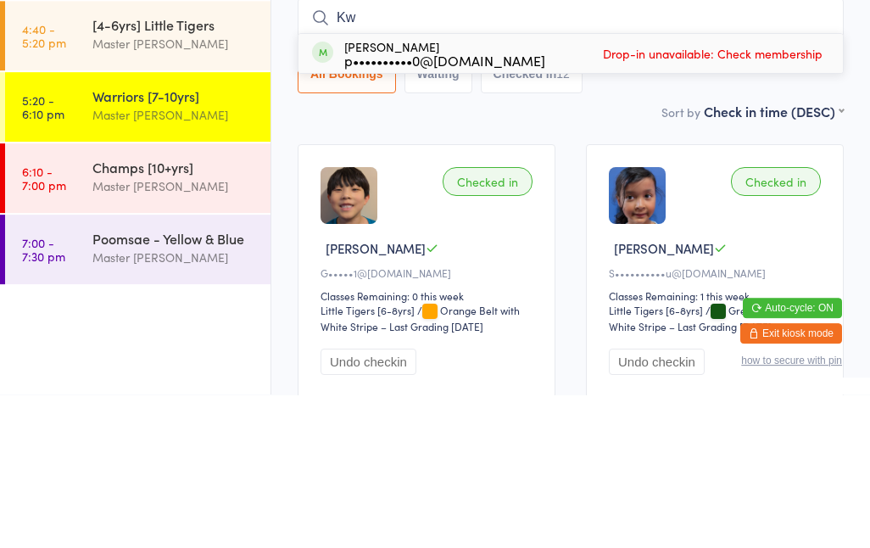
type input "K"
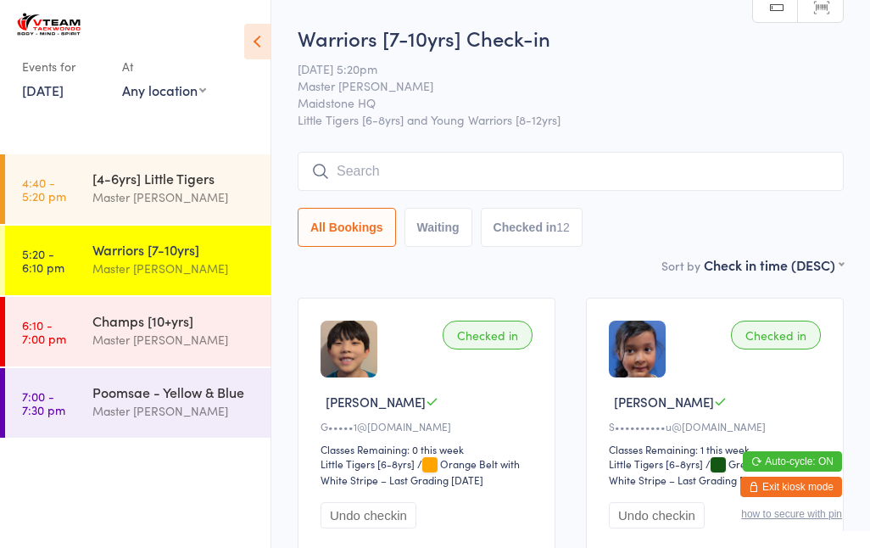
click at [422, 174] on input "search" at bounding box center [570, 171] width 546 height 39
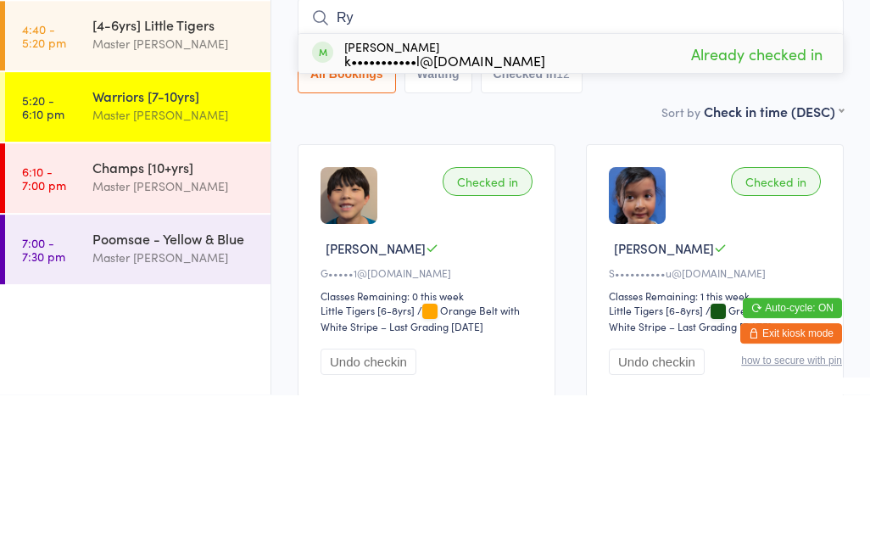
type input "R"
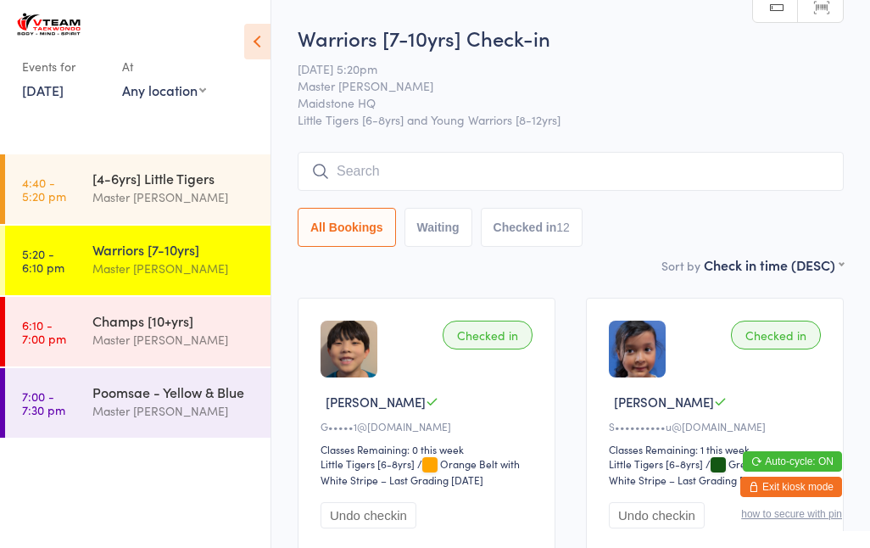
click at [387, 177] on input "search" at bounding box center [570, 171] width 546 height 39
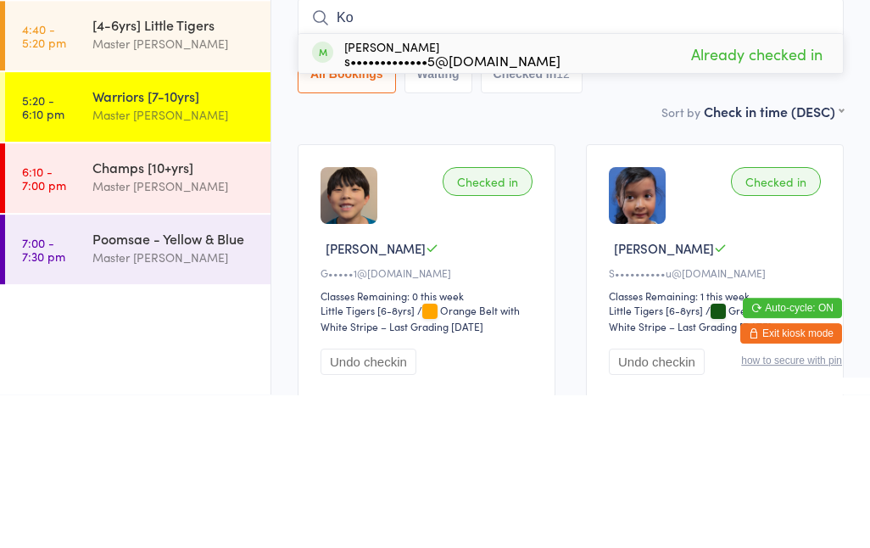
type input "K"
type input "Merc"
click at [550, 187] on div "[PERSON_NAME] A•••••••••4@[DOMAIN_NAME] Drop in" at bounding box center [570, 206] width 544 height 39
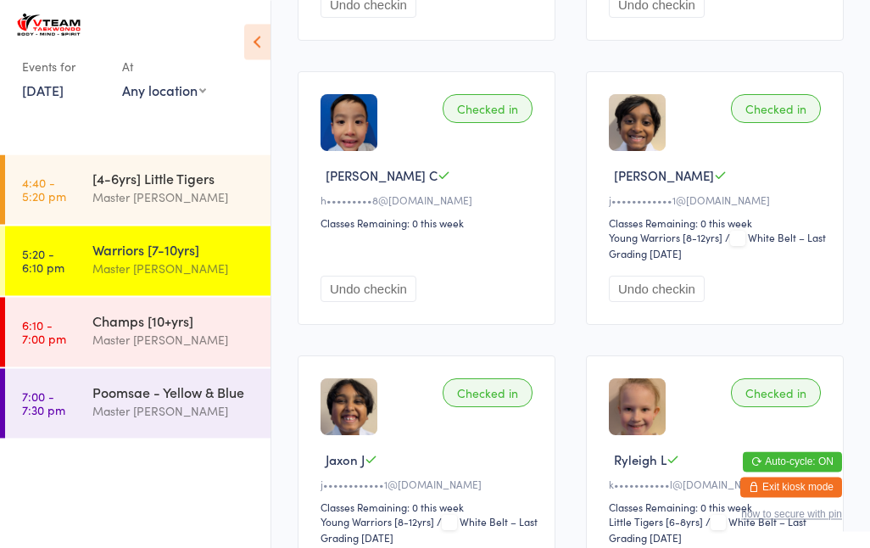
scroll to position [1079, 0]
click at [203, 195] on div "Master [PERSON_NAME]" at bounding box center [174, 196] width 164 height 19
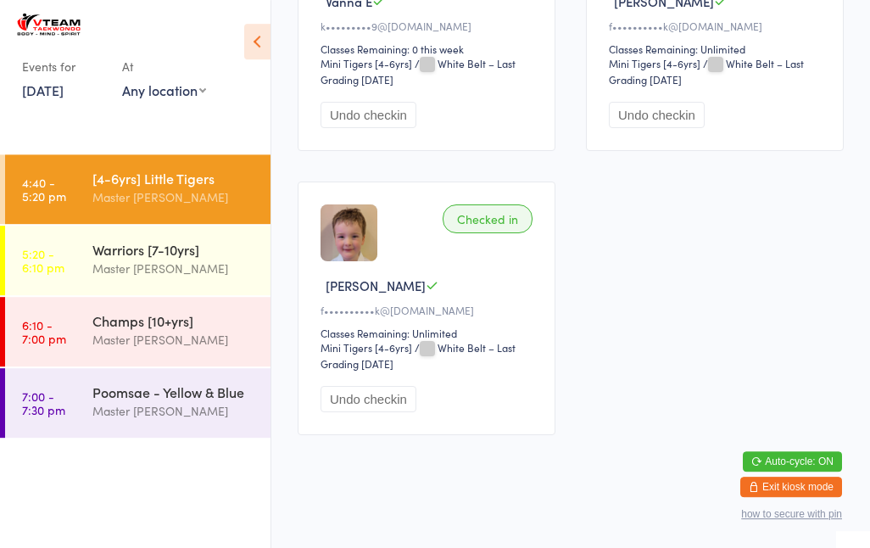
scroll to position [409, 0]
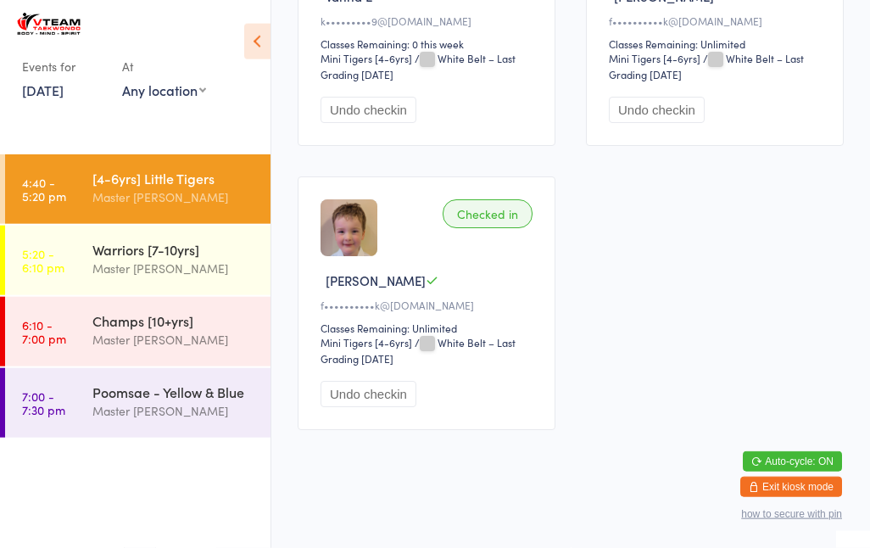
click at [222, 269] on div "Master [PERSON_NAME]" at bounding box center [174, 267] width 164 height 19
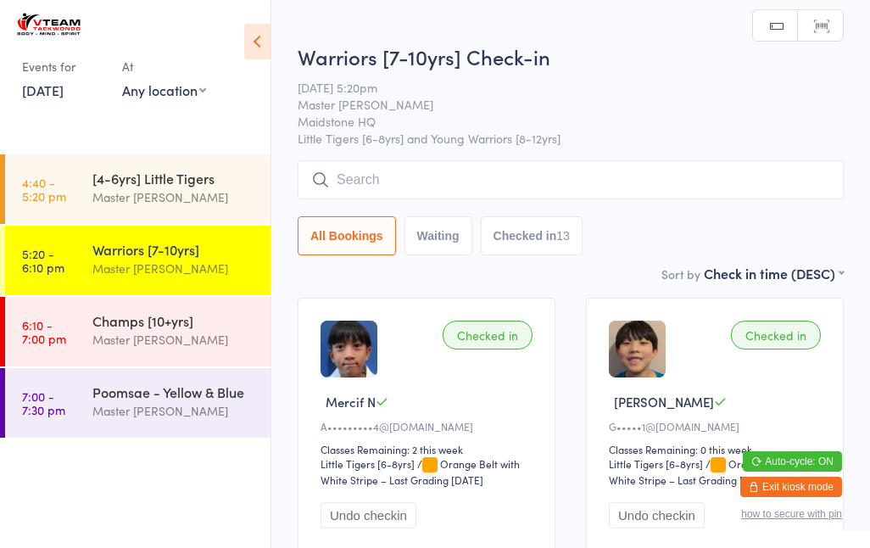
click at [559, 186] on input "search" at bounding box center [570, 179] width 546 height 39
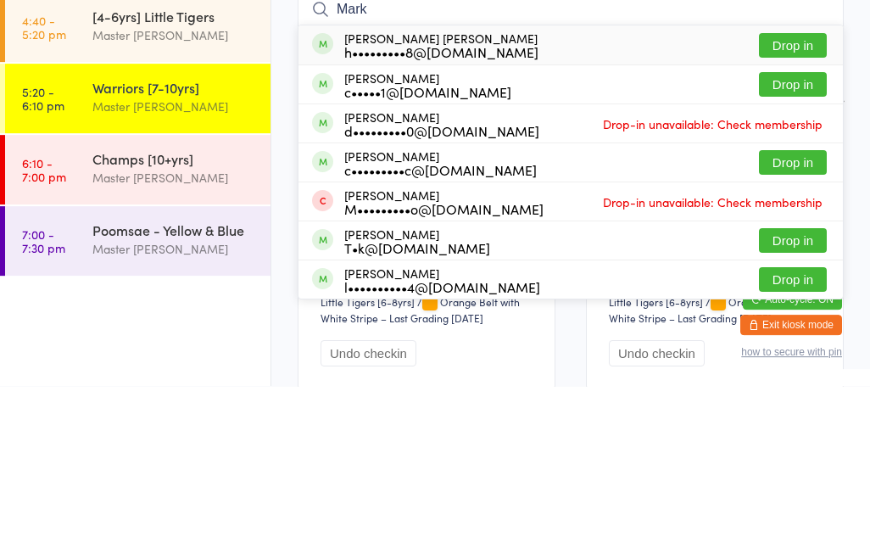
type input "Mark"
click at [592, 187] on div "Mark Bao Khang Cao h•••••••••8@gmail.com Drop in" at bounding box center [570, 206] width 544 height 39
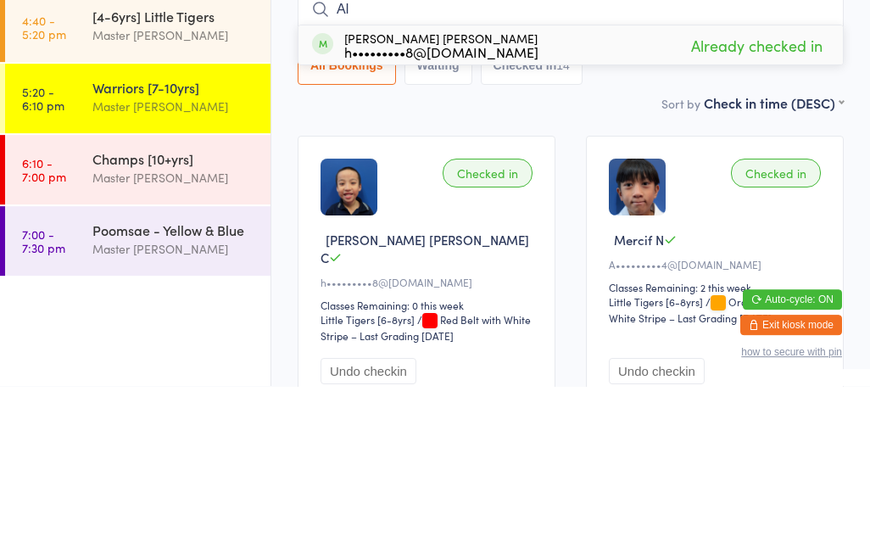
type input "A"
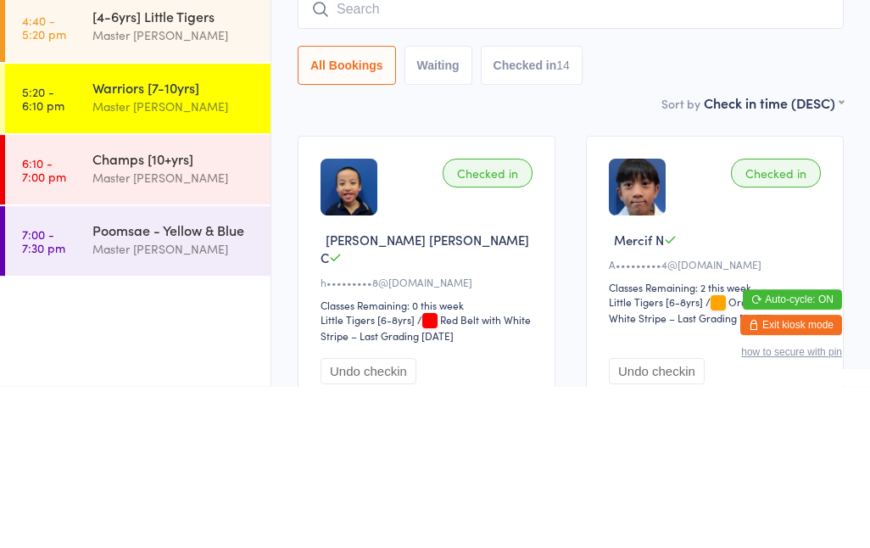
click at [625, 255] on div "Sort by Check in time (DESC) First name (ASC) First name (DESC) Last name (ASC)…" at bounding box center [570, 264] width 546 height 19
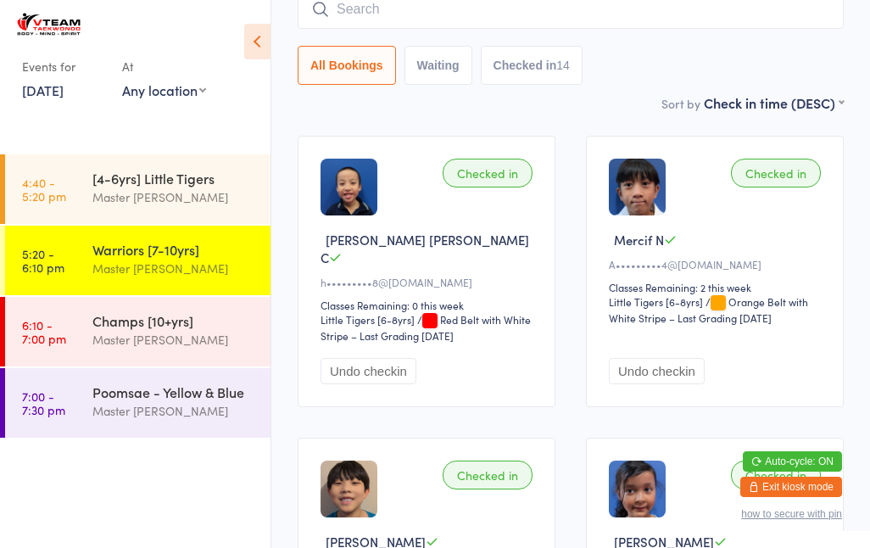
click at [529, 2] on input "search" at bounding box center [570, 9] width 546 height 39
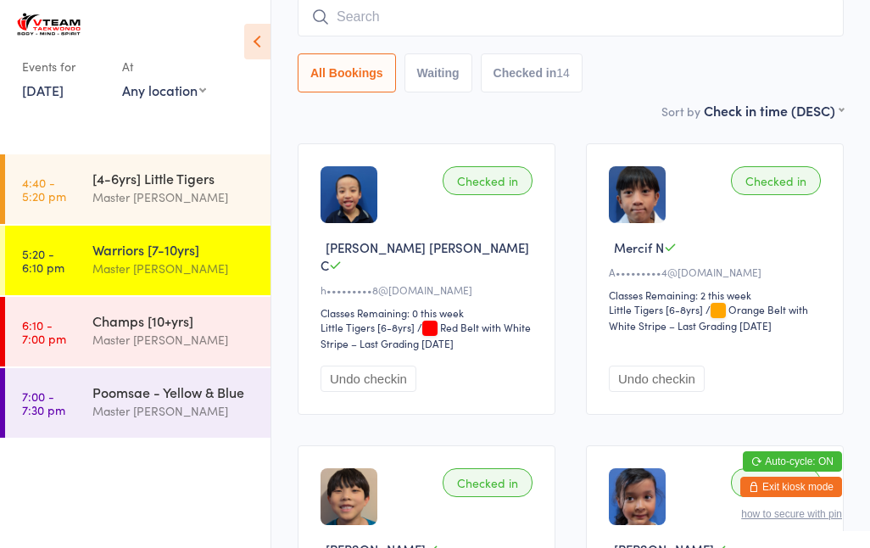
scroll to position [153, 0]
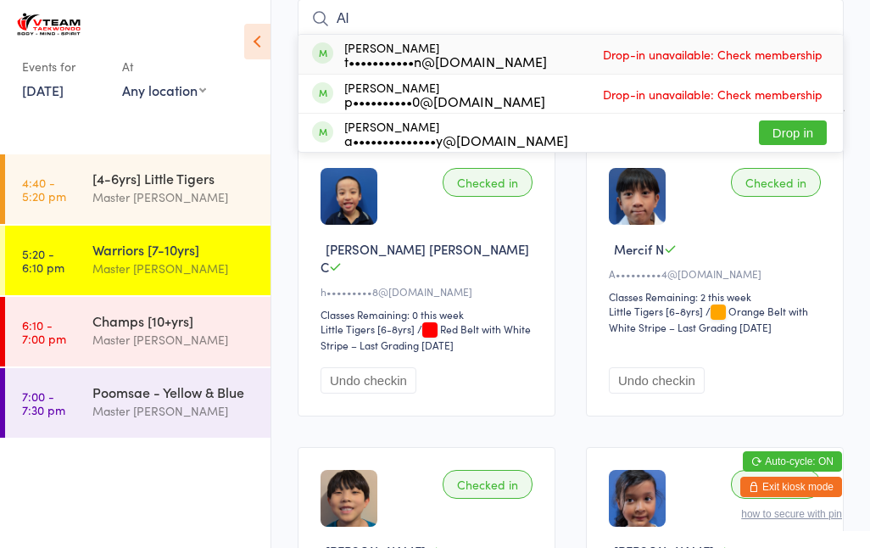
type input "A"
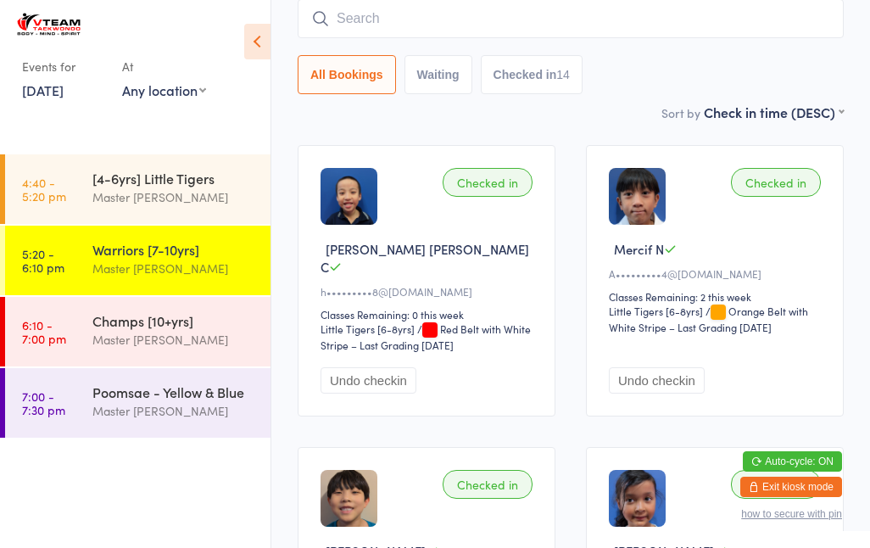
click at [428, 25] on input "search" at bounding box center [570, 18] width 546 height 39
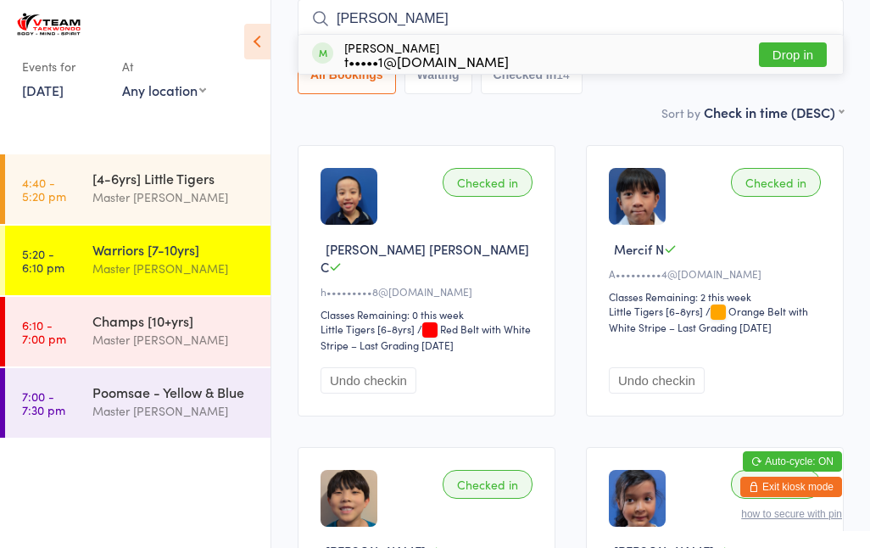
type input "Aimee"
click at [793, 56] on button "Drop in" at bounding box center [793, 54] width 68 height 25
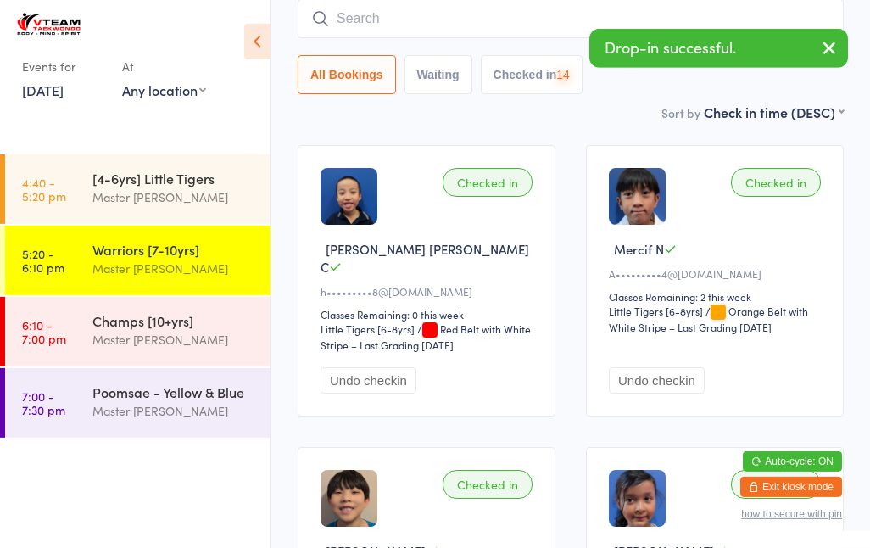
scroll to position [153, 0]
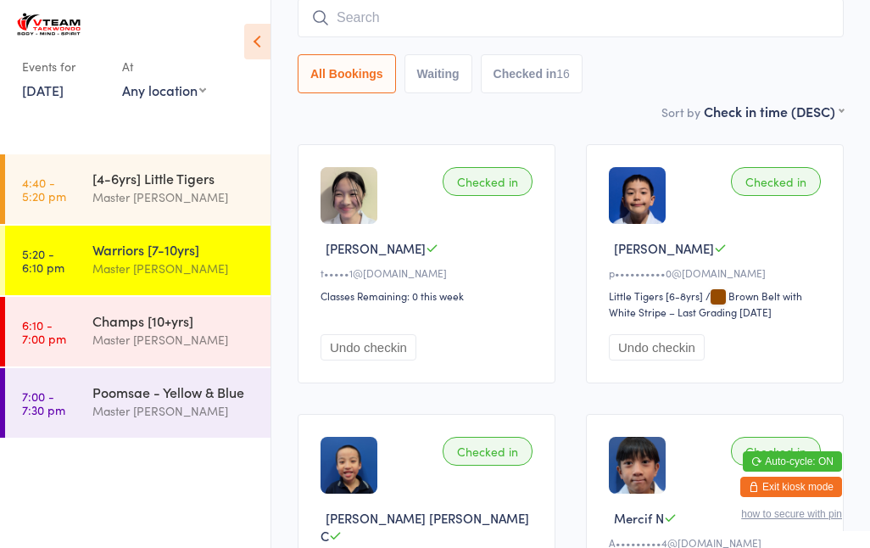
click at [431, 73] on button "Waiting" at bounding box center [438, 73] width 68 height 39
select select "0"
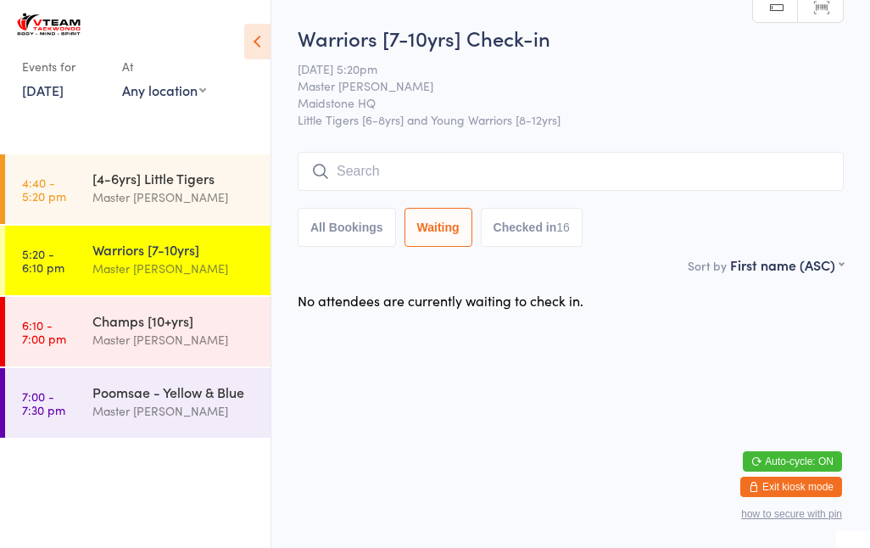
click at [211, 331] on div "Master [PERSON_NAME]" at bounding box center [174, 339] width 164 height 19
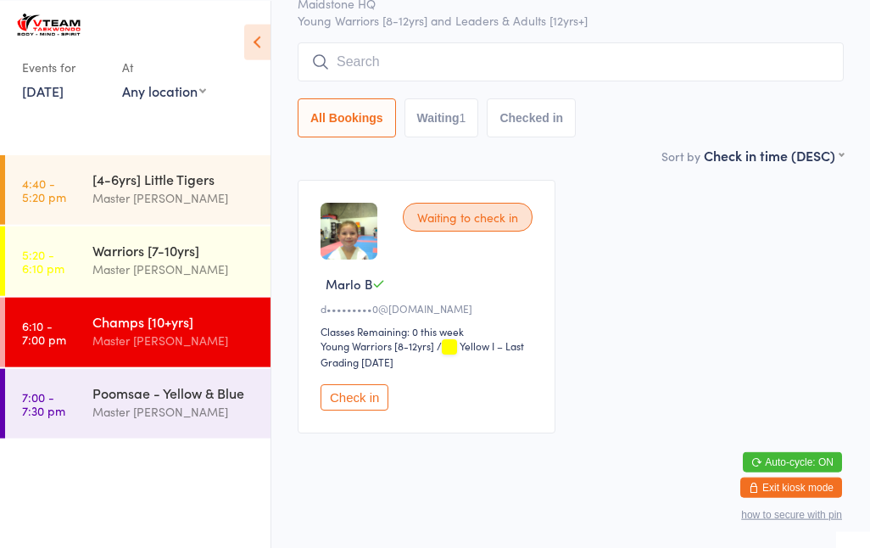
scroll to position [119, 0]
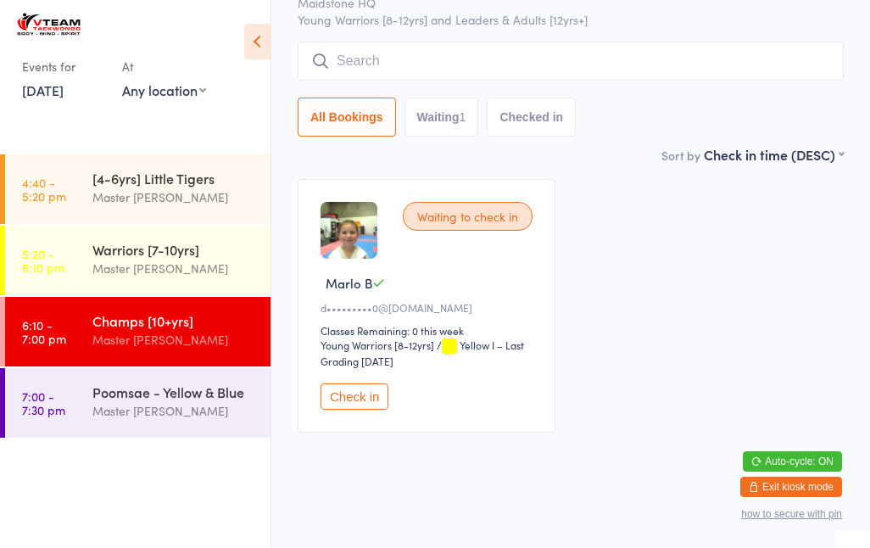
click at [364, 400] on button "Check in" at bounding box center [354, 396] width 68 height 26
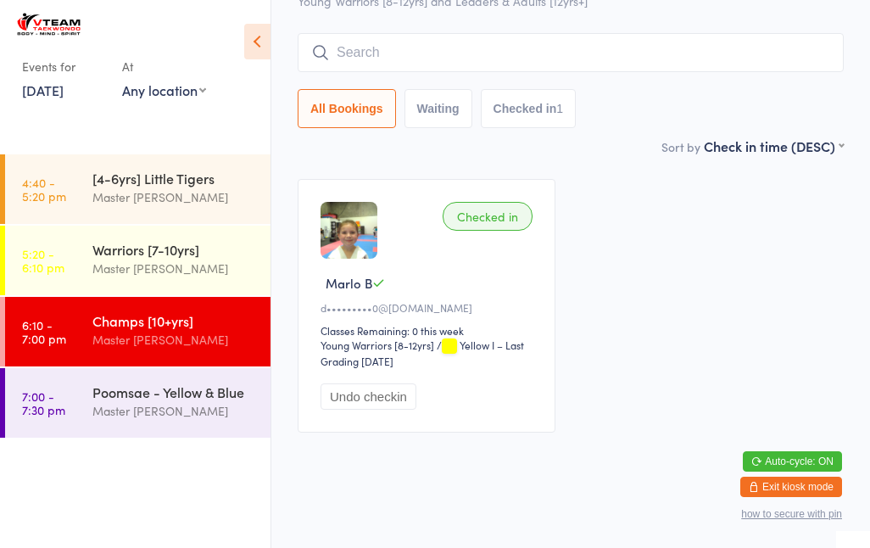
click at [443, 47] on input "search" at bounding box center [570, 52] width 546 height 39
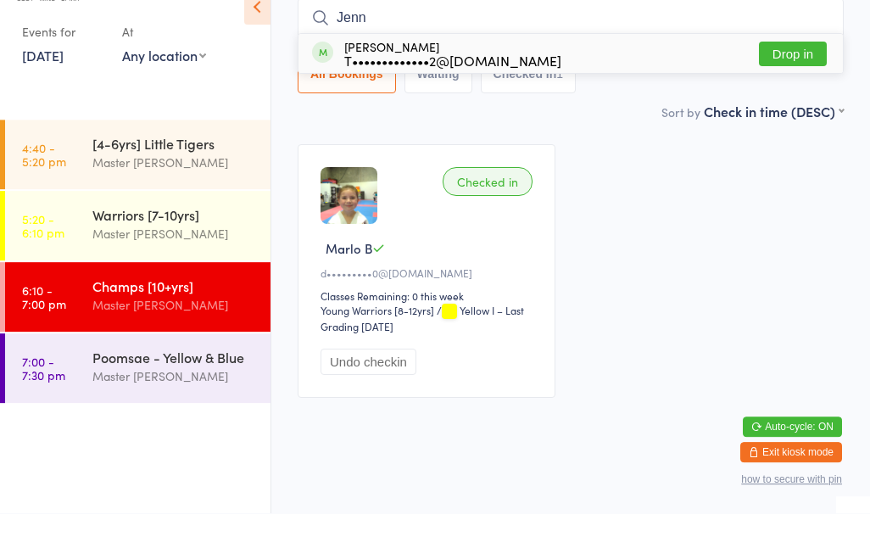
click at [662, 180] on div "Checked in Marlo B d•••••••••0@gmail.com Classes Remaining: 0 this week Young W…" at bounding box center [570, 306] width 576 height 284
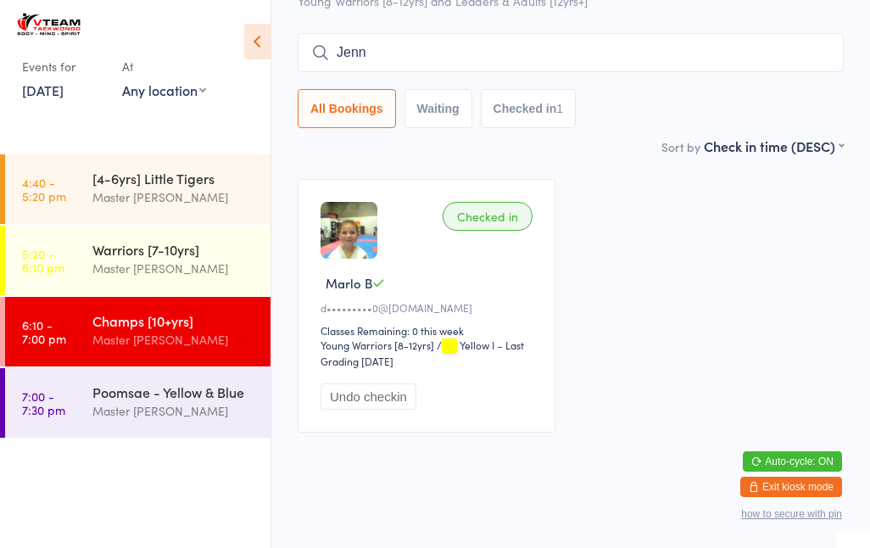
click at [459, 60] on input "Jenn" at bounding box center [570, 52] width 546 height 39
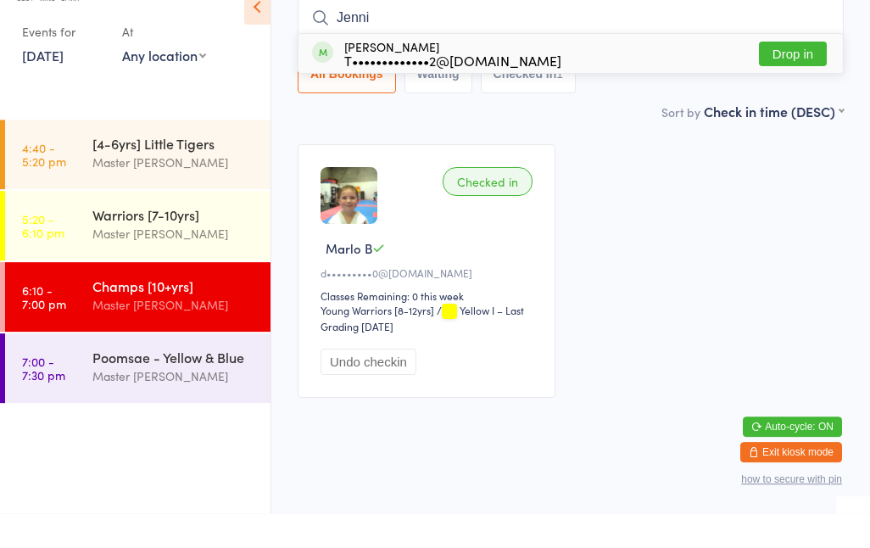
type input "Jenni"
click at [790, 76] on button "Drop in" at bounding box center [793, 88] width 68 height 25
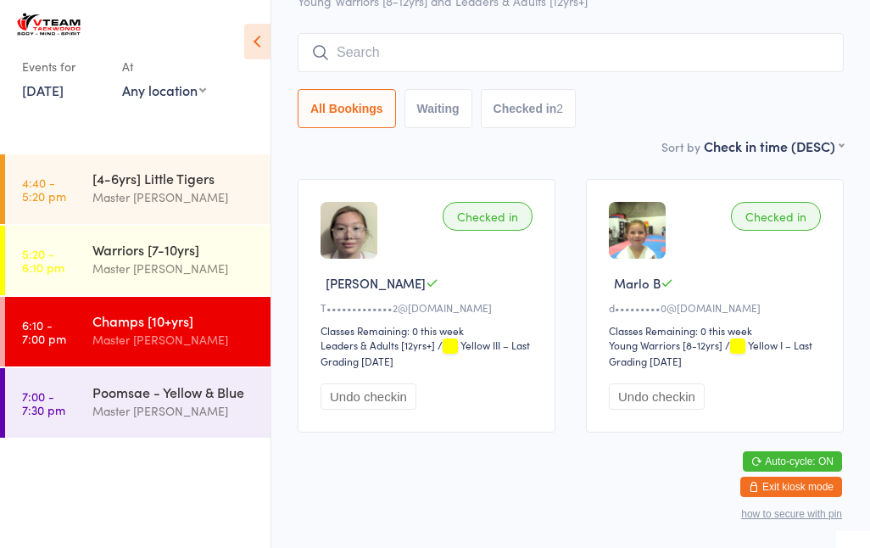
click at [607, 45] on input "search" at bounding box center [570, 52] width 546 height 39
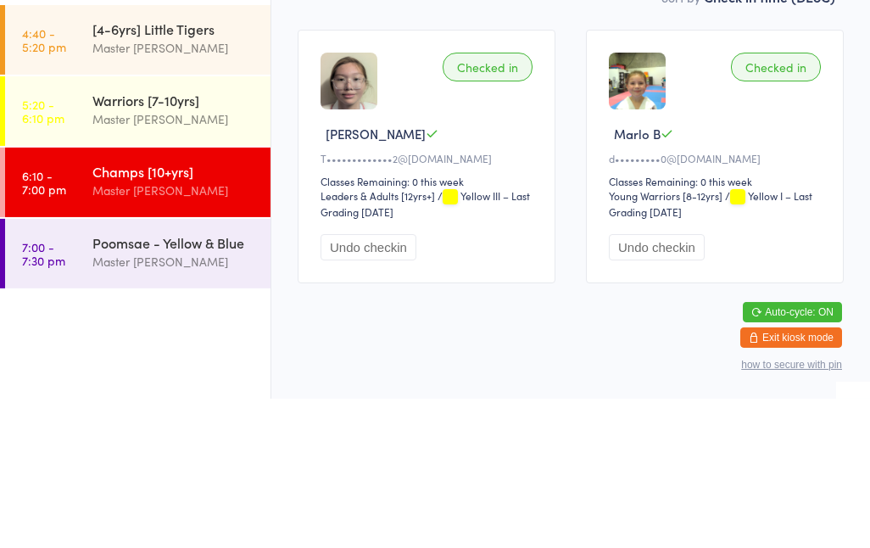
scroll to position [42, 0]
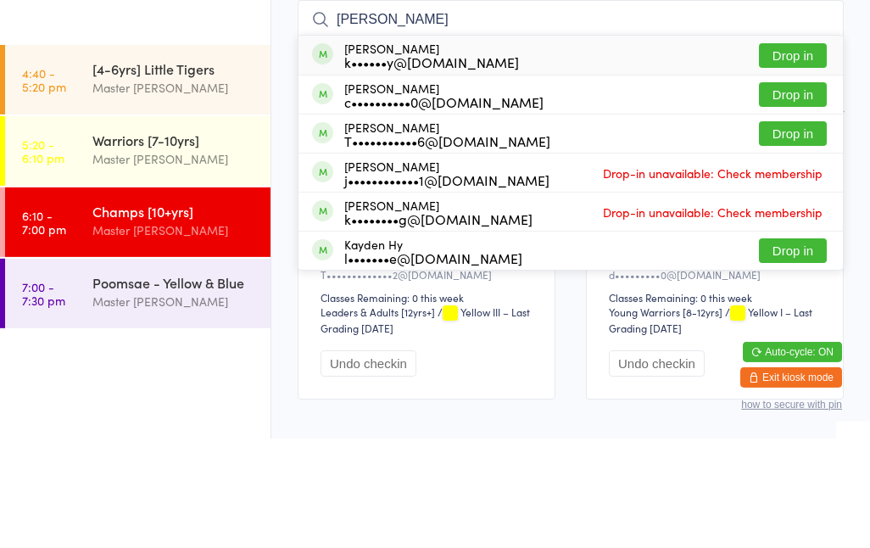
type input "J"
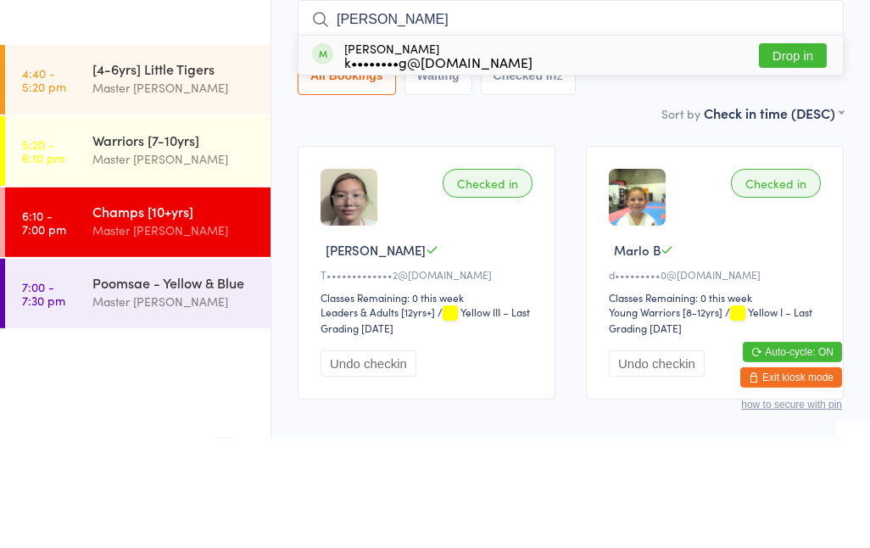
type input "Joyce"
click at [782, 153] on button "Drop in" at bounding box center [793, 165] width 68 height 25
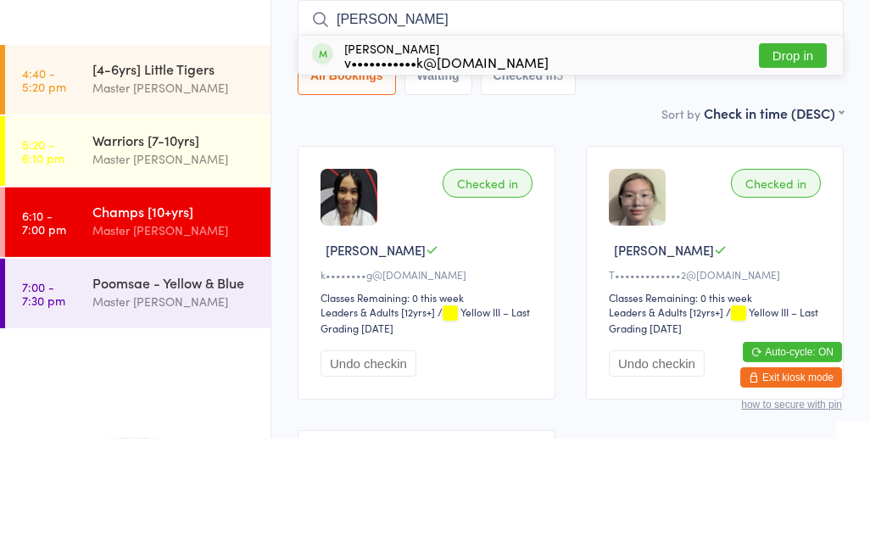
type input "Evan"
click at [799, 153] on button "Drop in" at bounding box center [793, 165] width 68 height 25
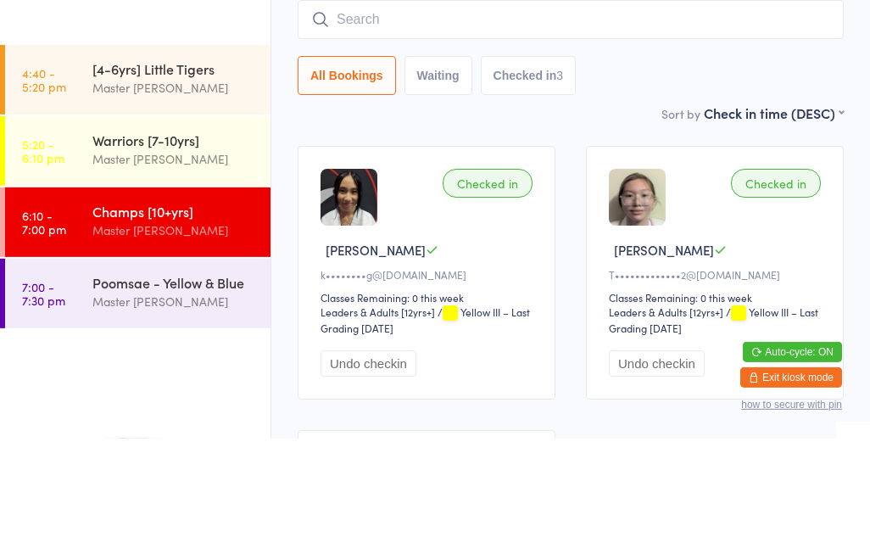
scroll to position [153, 0]
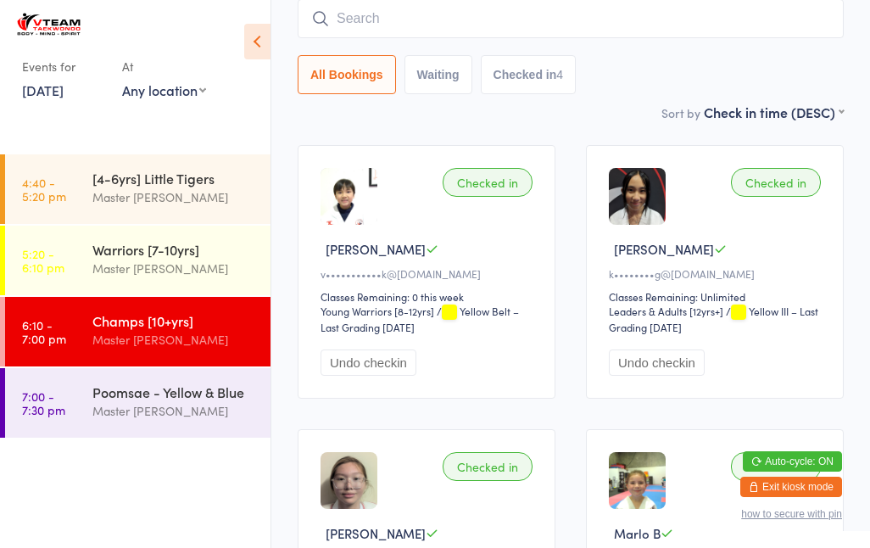
click at [749, 12] on input "search" at bounding box center [570, 18] width 546 height 39
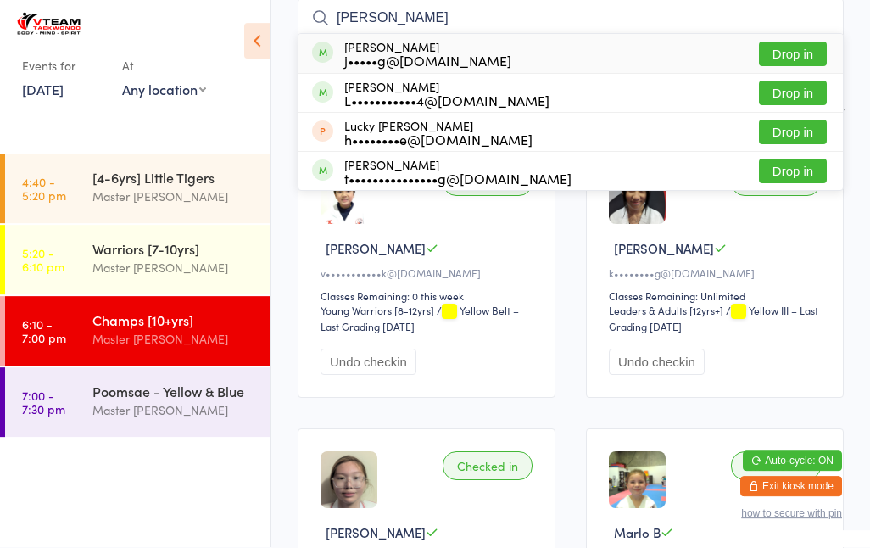
type input "Lucas"
click at [796, 97] on button "Drop in" at bounding box center [793, 93] width 68 height 25
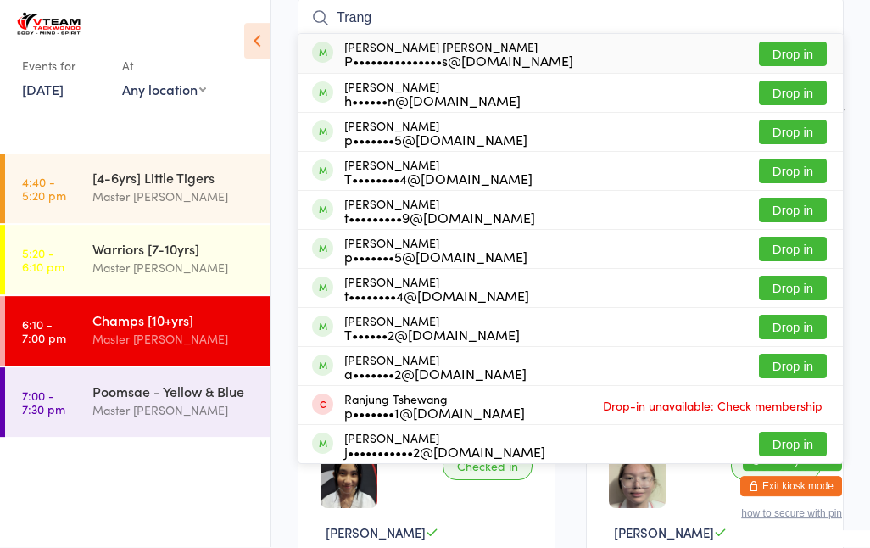
type input "Trang"
click at [436, 56] on div "P•••••••••••••••s@tlu.edu.vn" at bounding box center [458, 61] width 229 height 14
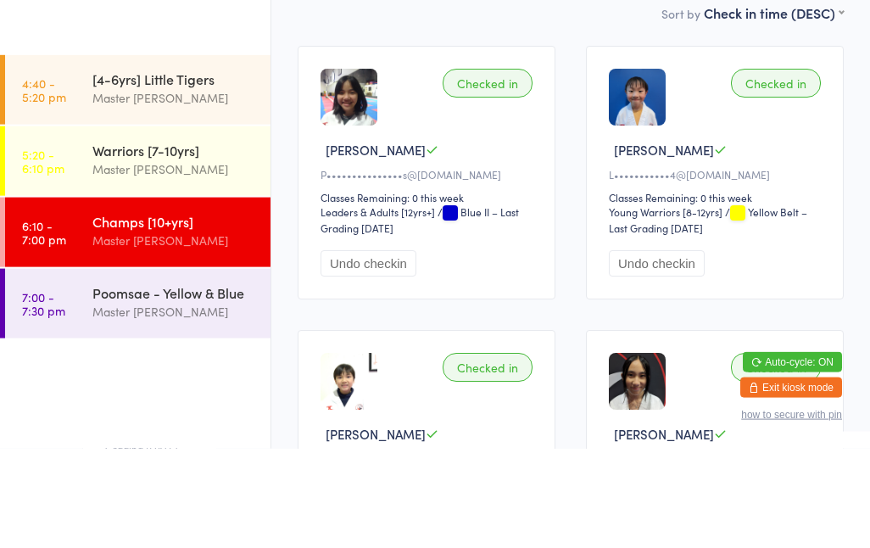
click at [87, 297] on link "6:10 - 7:00 pm Champs [10+yrs] Master Eric Phan" at bounding box center [137, 331] width 265 height 69
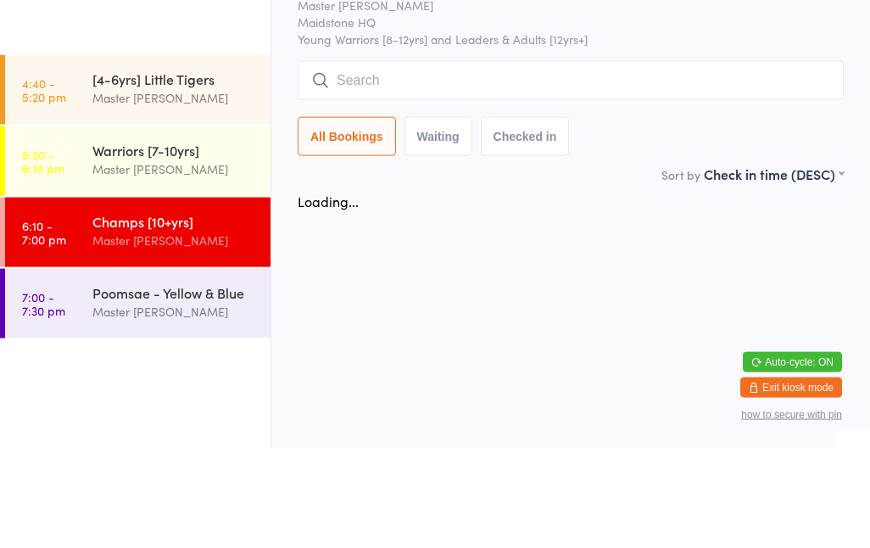
scroll to position [0, 0]
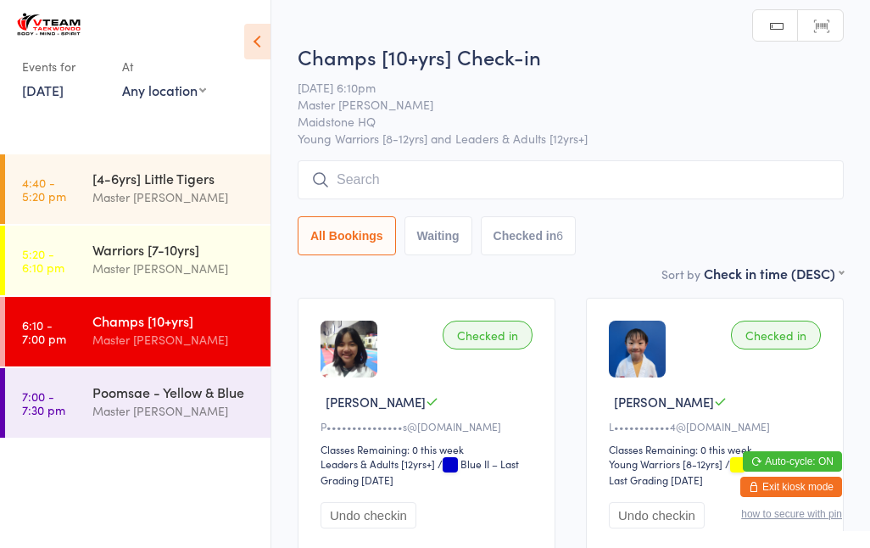
click at [403, 176] on input "search" at bounding box center [570, 179] width 546 height 39
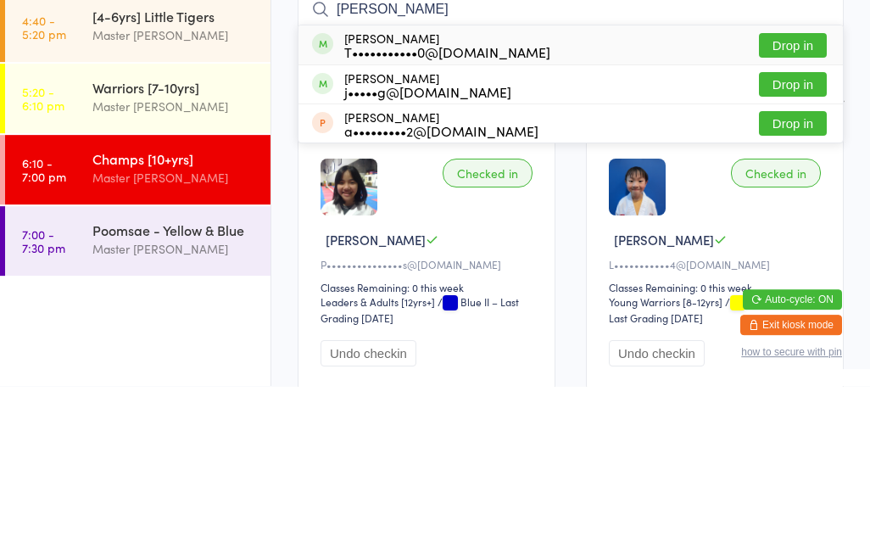
type input "Chau"
click at [404, 193] on div "Chau Nguyen T•••••••••••0@gmail.com" at bounding box center [447, 206] width 206 height 27
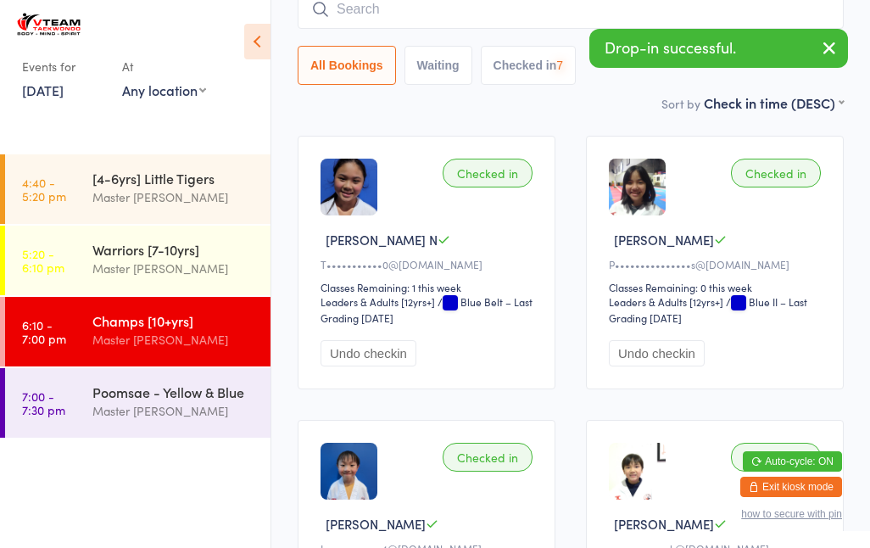
click at [354, 13] on input "search" at bounding box center [570, 9] width 546 height 39
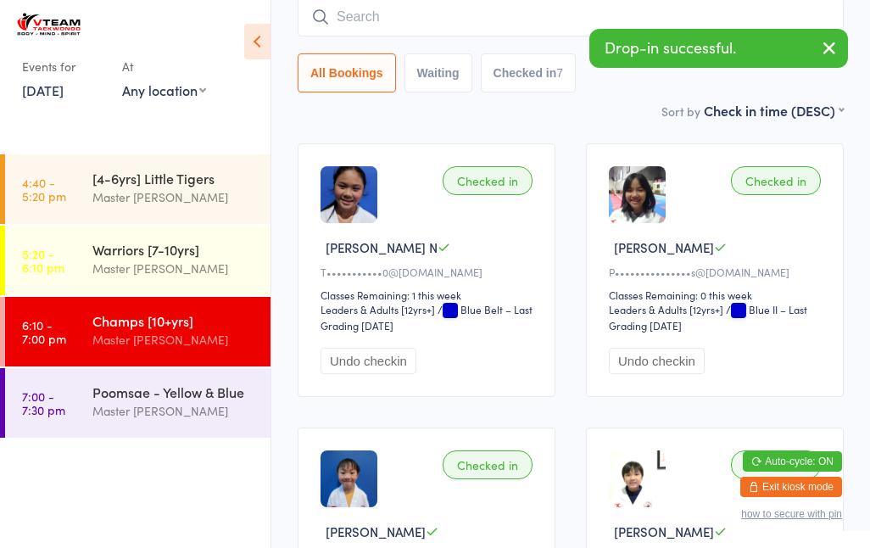
scroll to position [153, 0]
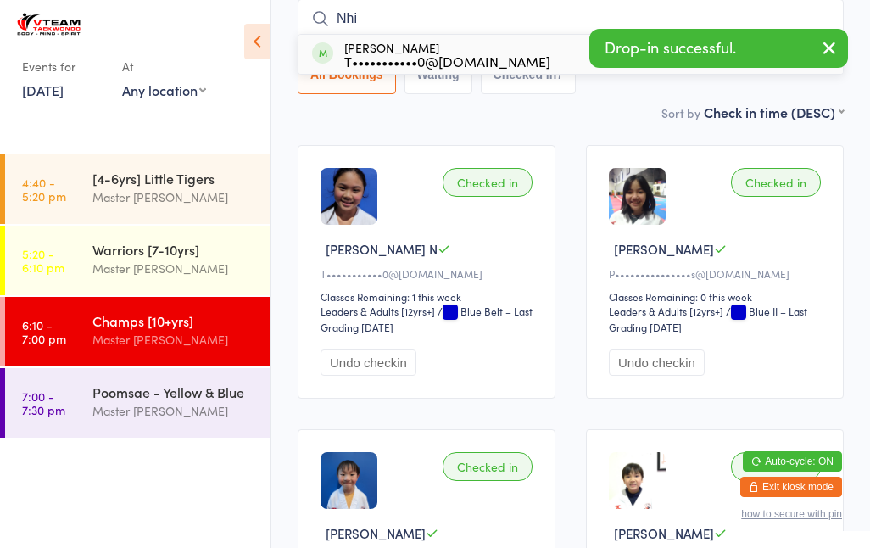
type input "Nhi"
click at [380, 48] on div "Nhi Nguyen T•••••••••••0@gmail.com" at bounding box center [447, 54] width 206 height 27
